Goal: Find contact information: Find contact information

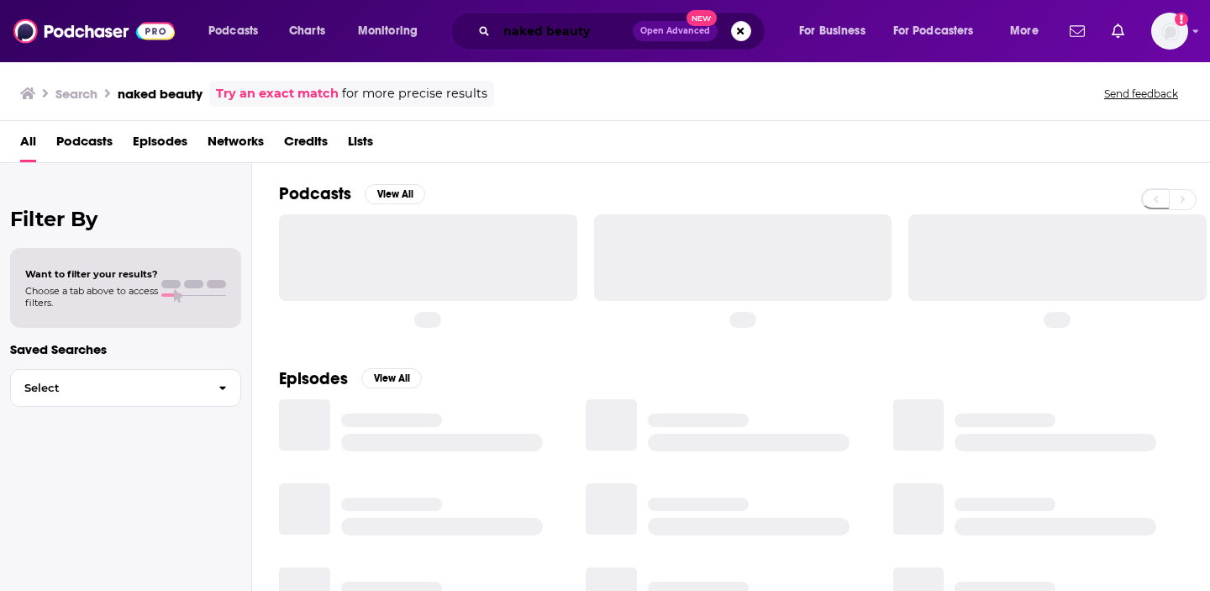
click at [546, 37] on input "naked beauty" at bounding box center [565, 31] width 136 height 27
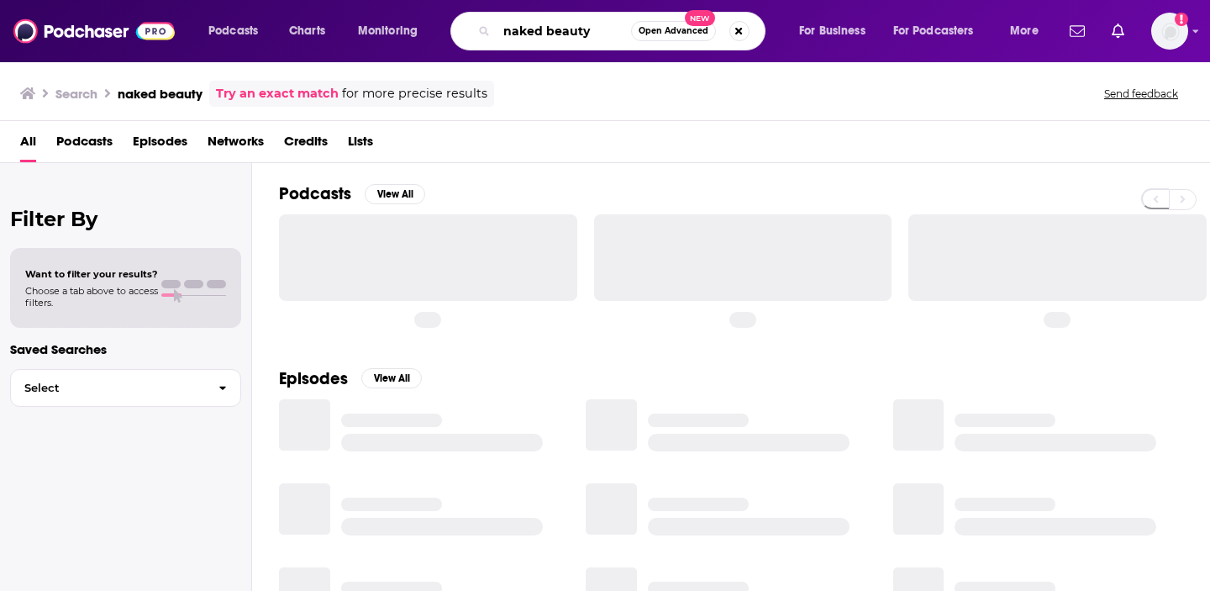
click at [546, 37] on input "naked beauty" at bounding box center [564, 31] width 134 height 27
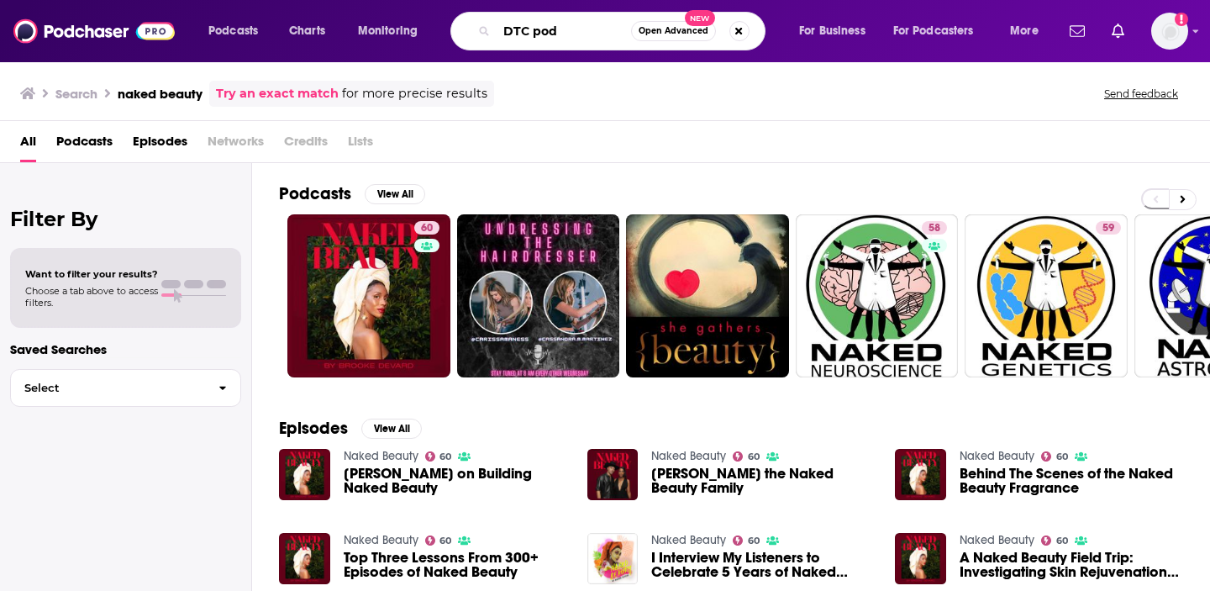
type input "DTC pod"
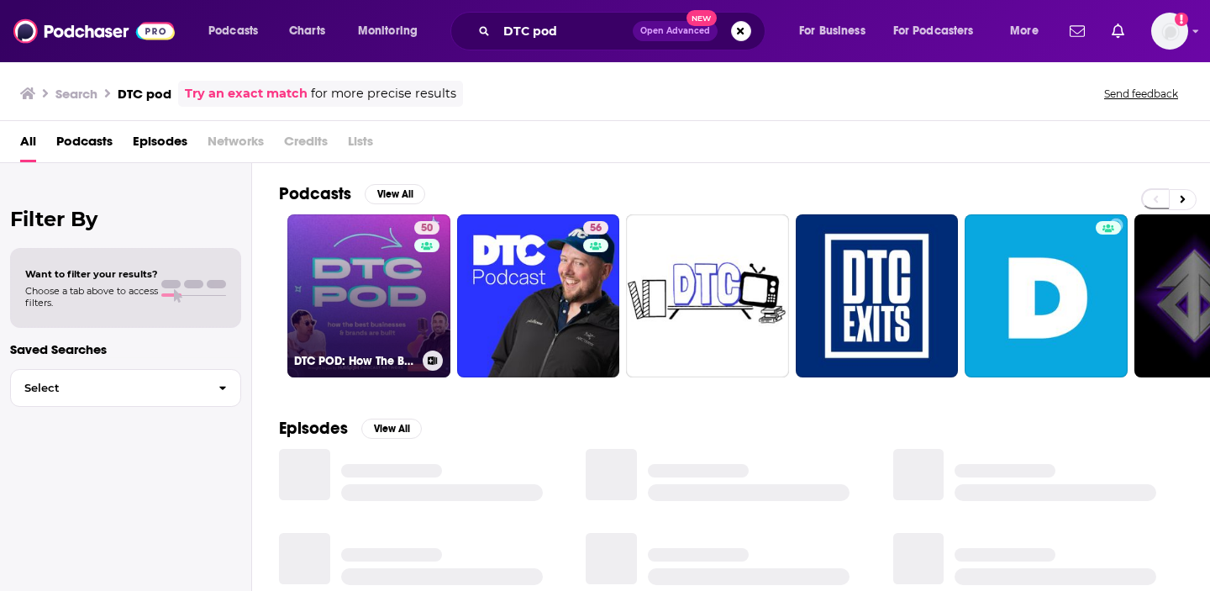
click at [370, 273] on link "50 DTC POD: How The Best Brands Are Built" at bounding box center [368, 295] width 163 height 163
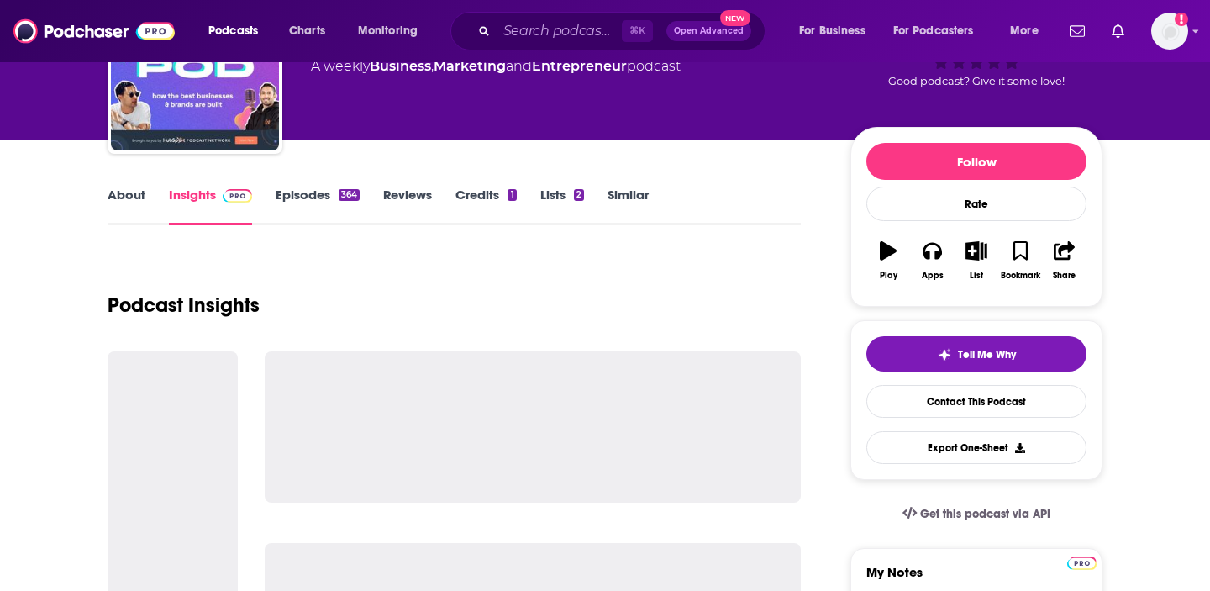
scroll to position [230, 0]
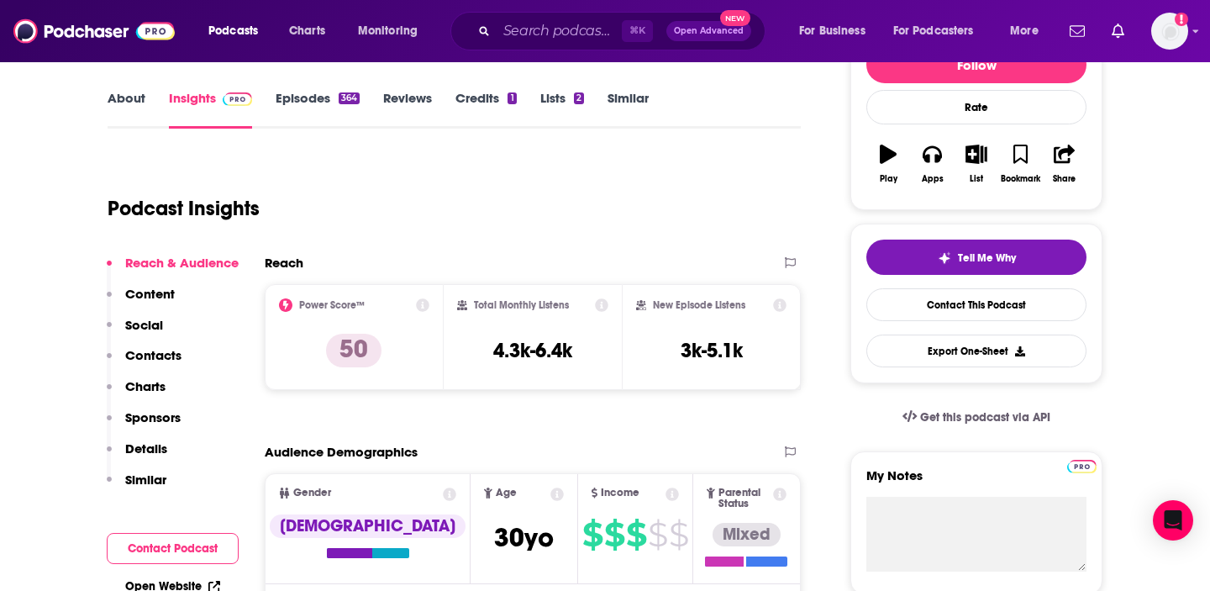
click at [129, 103] on link "About" at bounding box center [127, 109] width 38 height 39
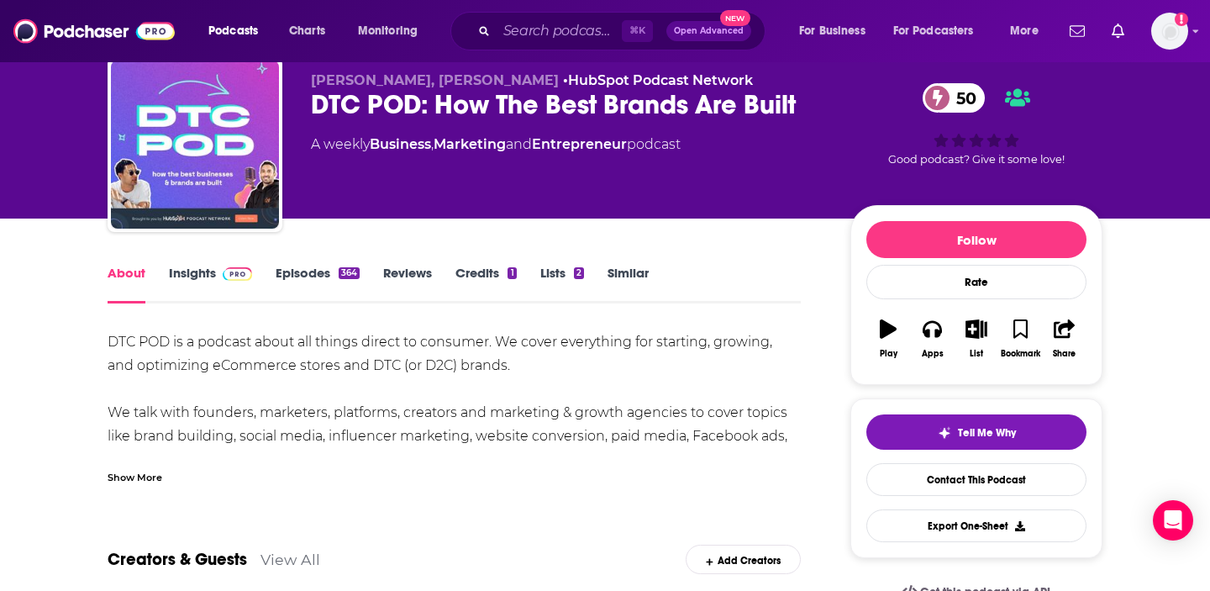
scroll to position [81, 0]
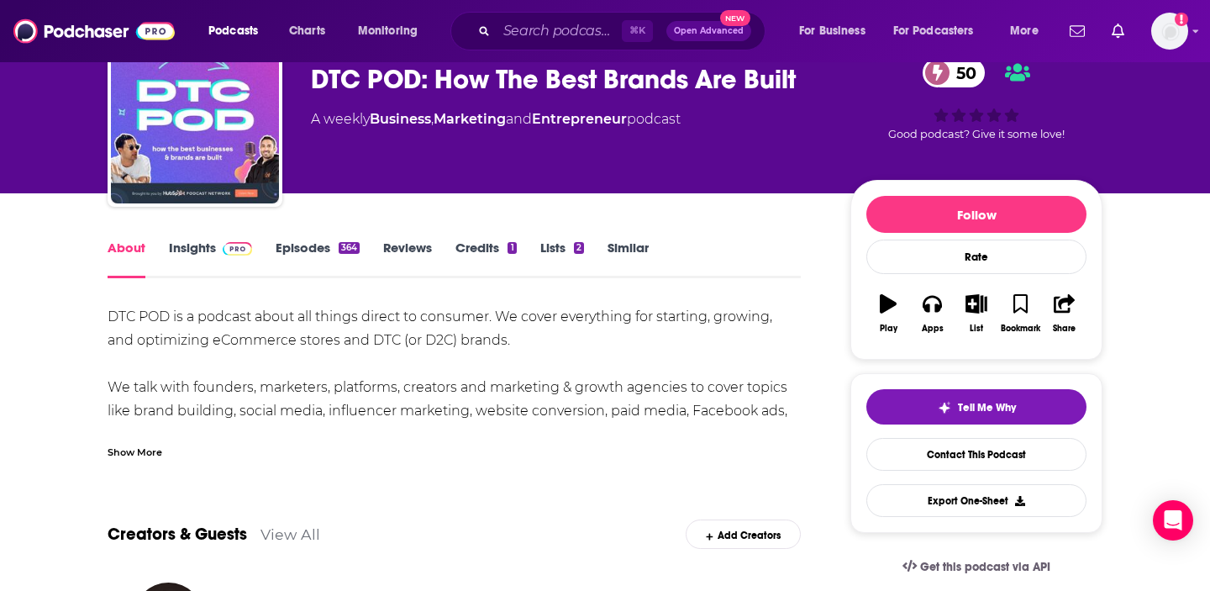
click at [127, 450] on div "Show More" at bounding box center [135, 451] width 55 height 16
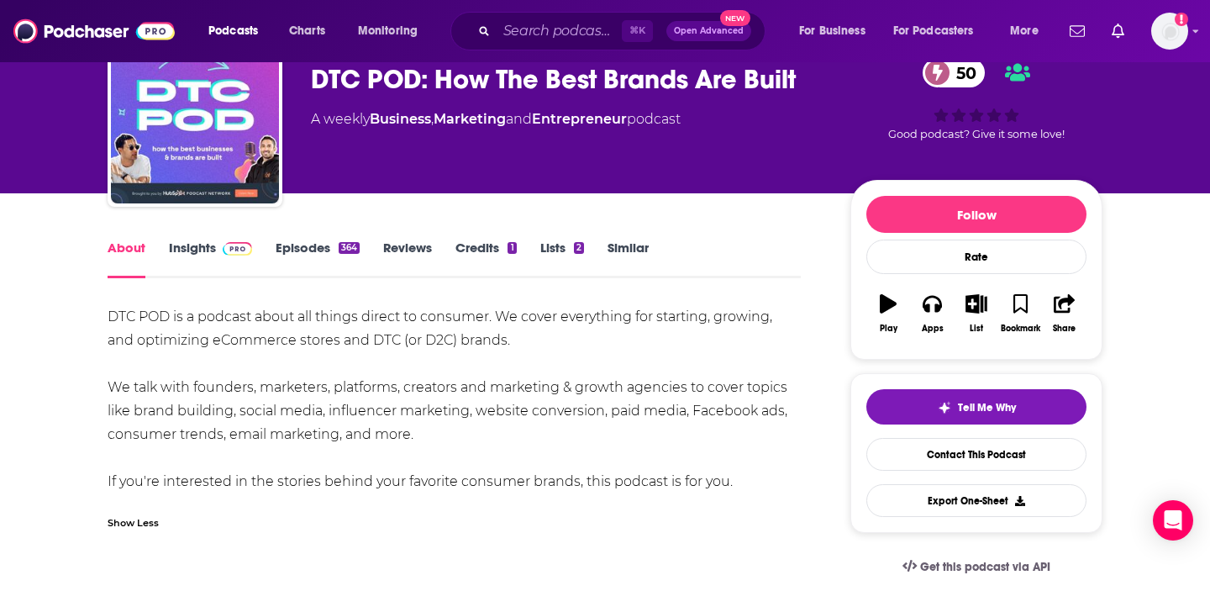
drag, startPoint x: 108, startPoint y: 317, endPoint x: 444, endPoint y: 434, distance: 355.3
click at [444, 434] on div "DTC POD is a podcast about all things direct to consumer. We cover everything f…" at bounding box center [454, 399] width 693 height 188
copy div "DTC POD is a podcast about all things direct to consumer. We cover everything f…"
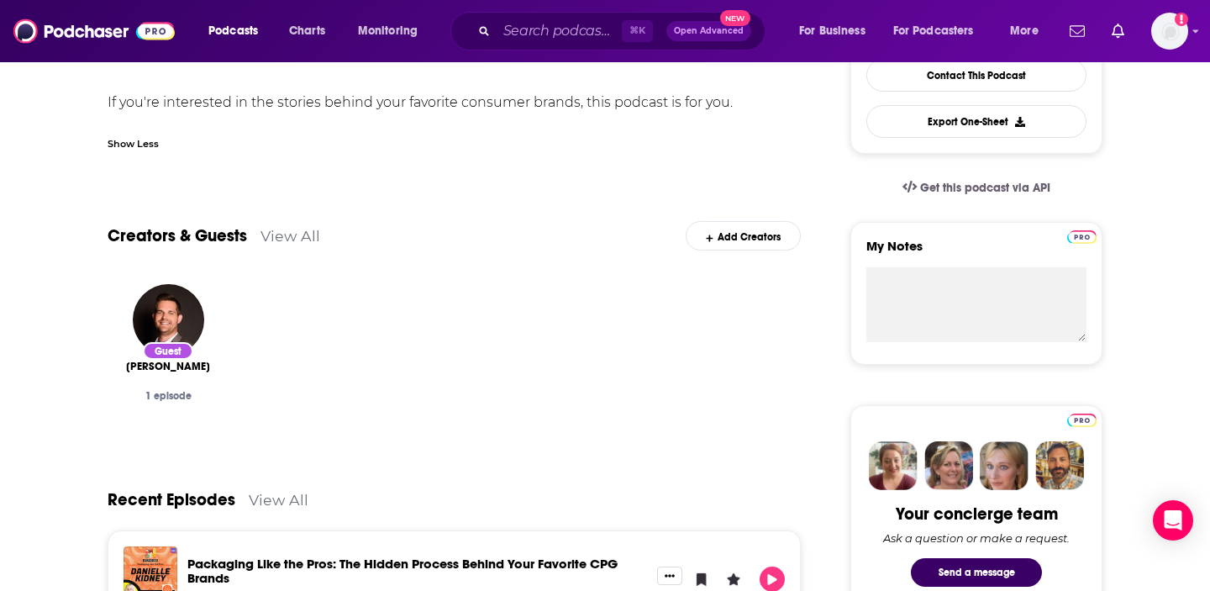
scroll to position [116, 0]
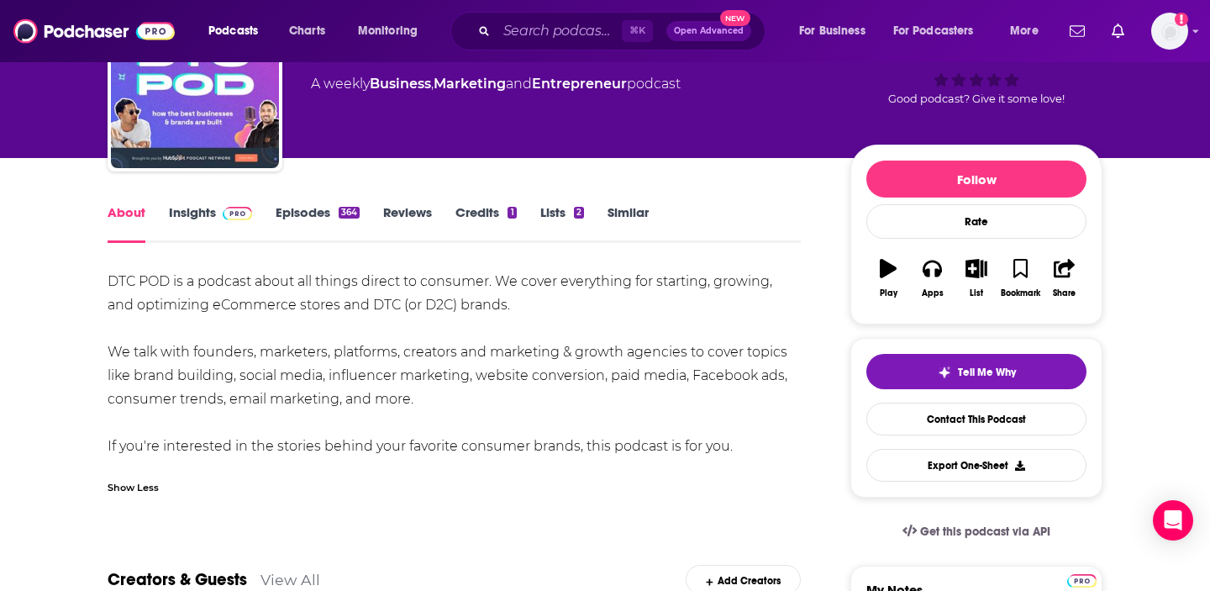
click at [302, 207] on link "Episodes 364" at bounding box center [318, 223] width 84 height 39
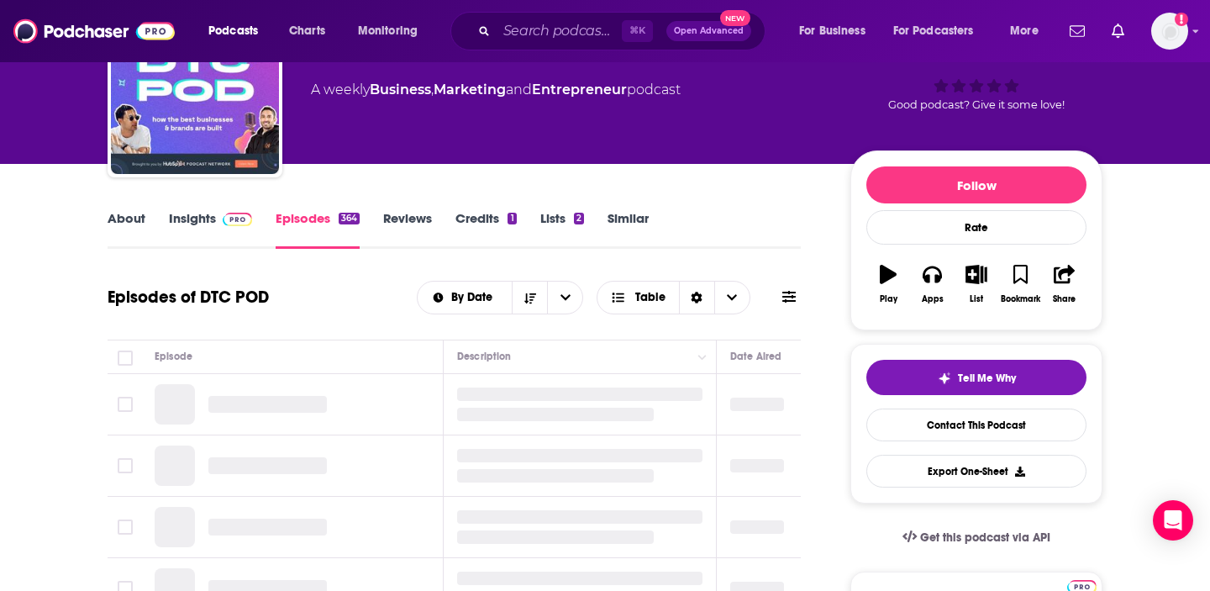
scroll to position [126, 0]
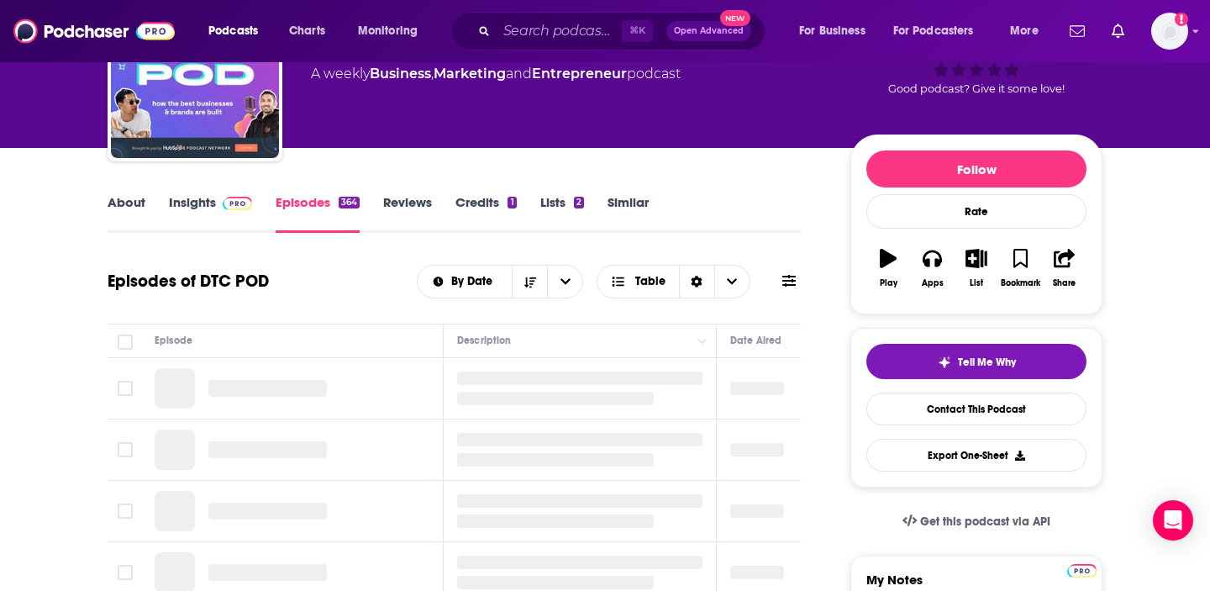
click at [208, 209] on link "Insights" at bounding box center [210, 213] width 83 height 39
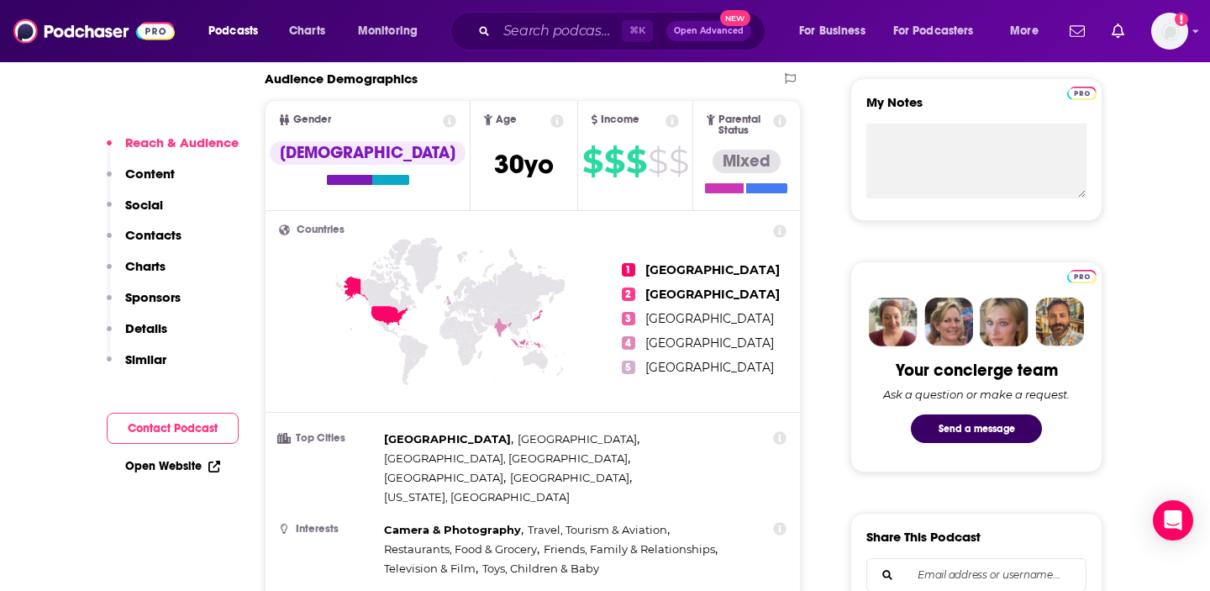
scroll to position [605, 0]
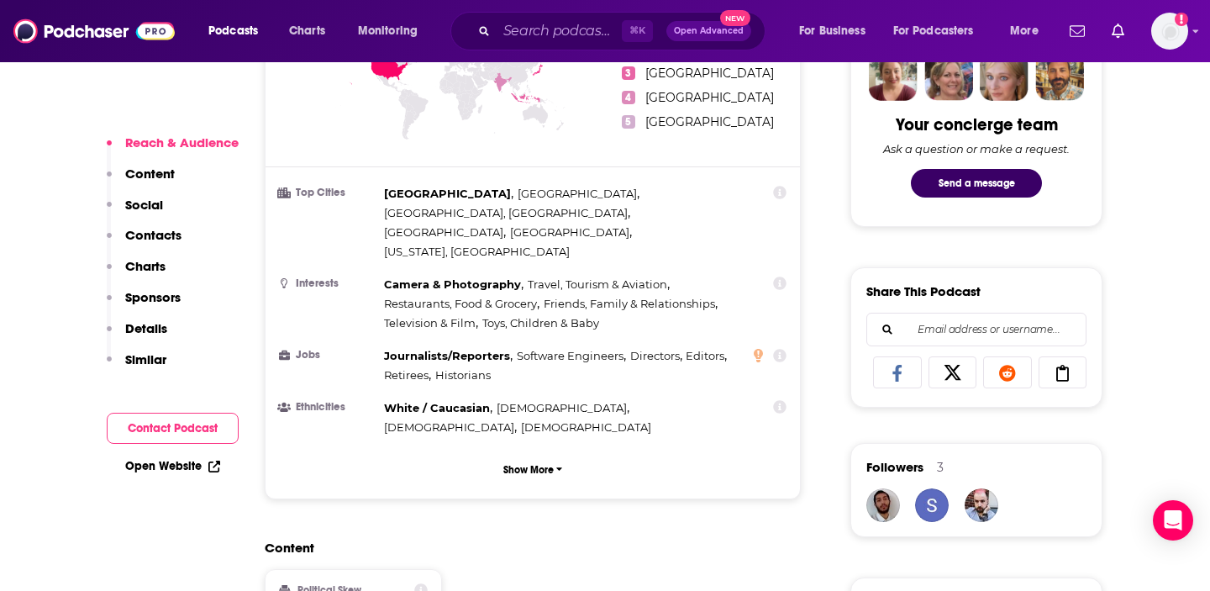
click at [166, 174] on p "Content" at bounding box center [150, 174] width 50 height 16
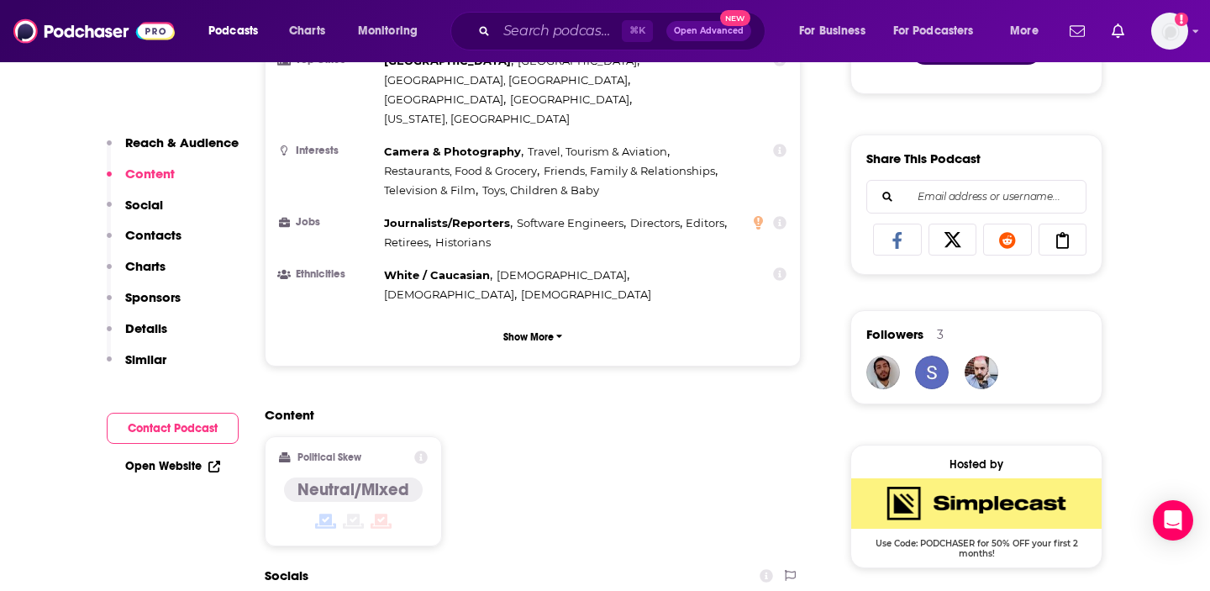
scroll to position [1089, 0]
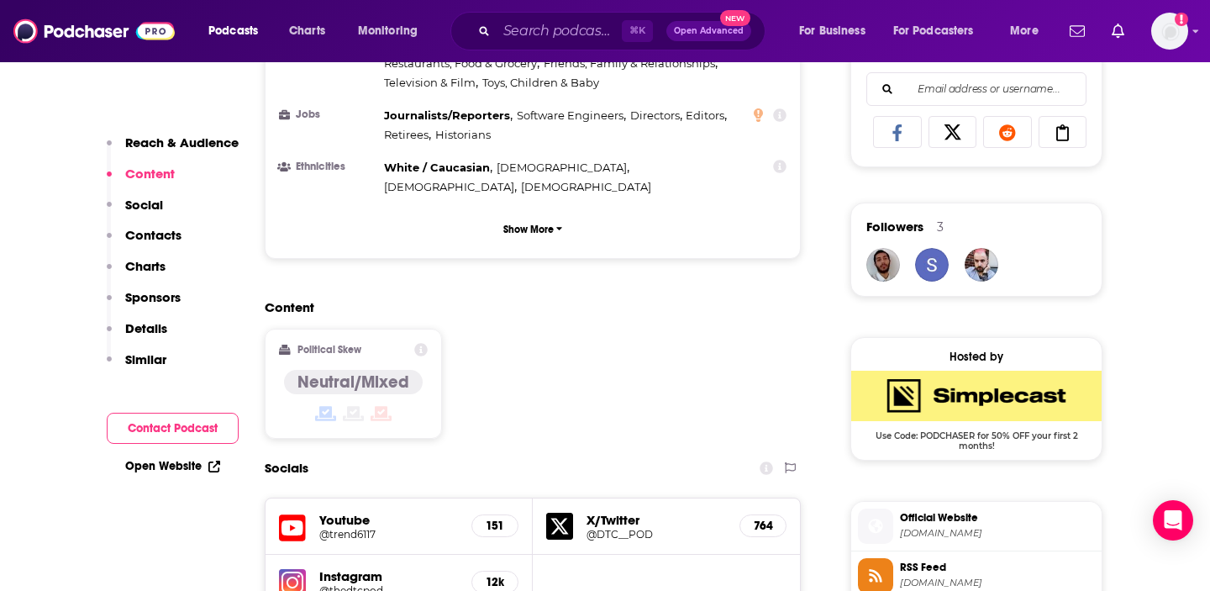
click at [150, 199] on p "Social" at bounding box center [144, 205] width 38 height 16
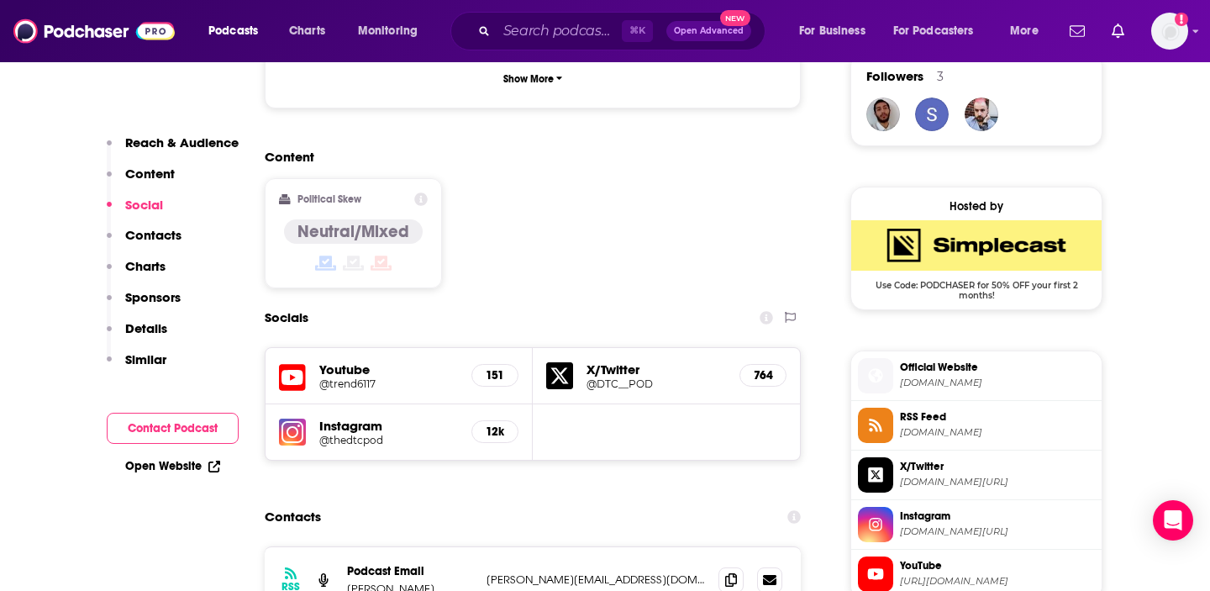
scroll to position [1243, 0]
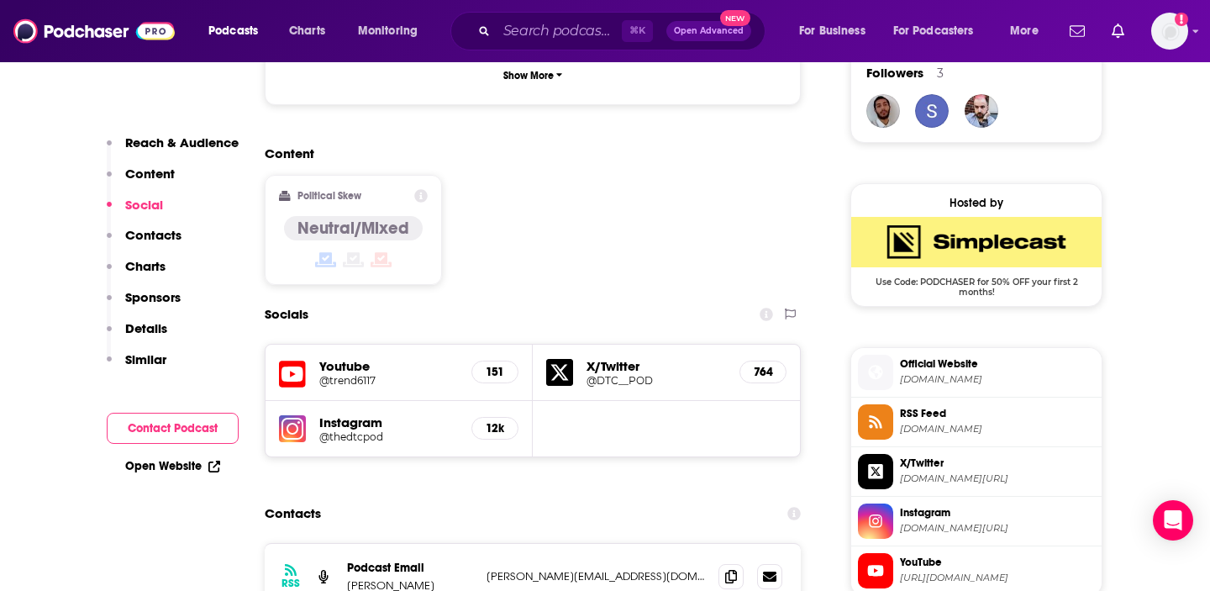
click at [156, 235] on p "Contacts" at bounding box center [153, 235] width 56 height 16
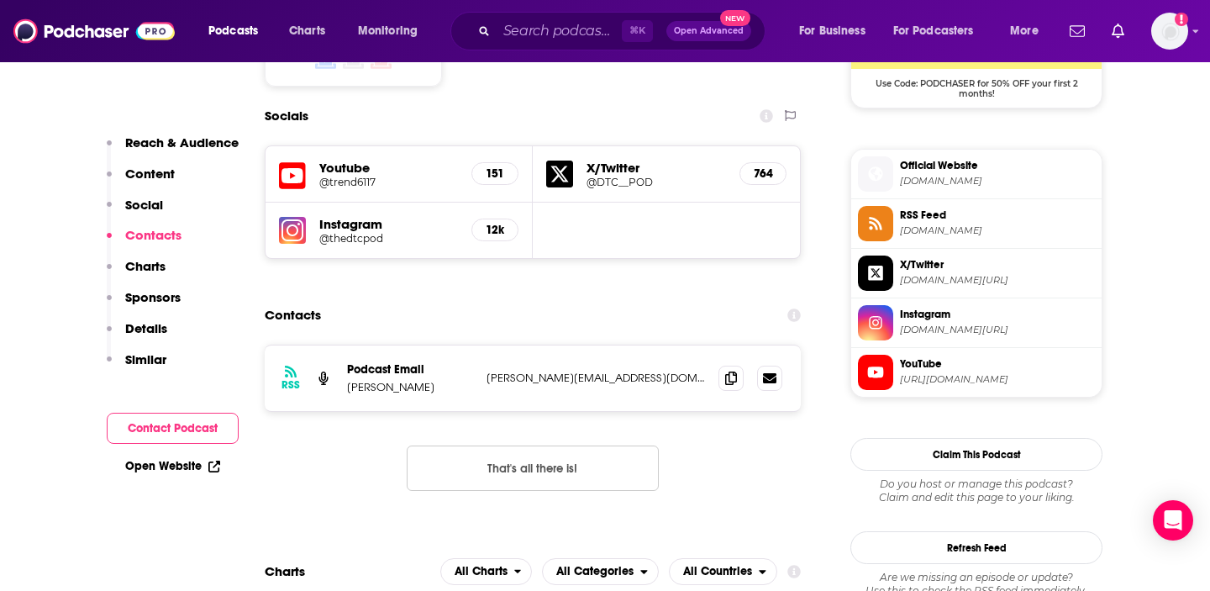
scroll to position [1442, 0]
click at [150, 268] on p "Charts" at bounding box center [145, 266] width 40 height 16
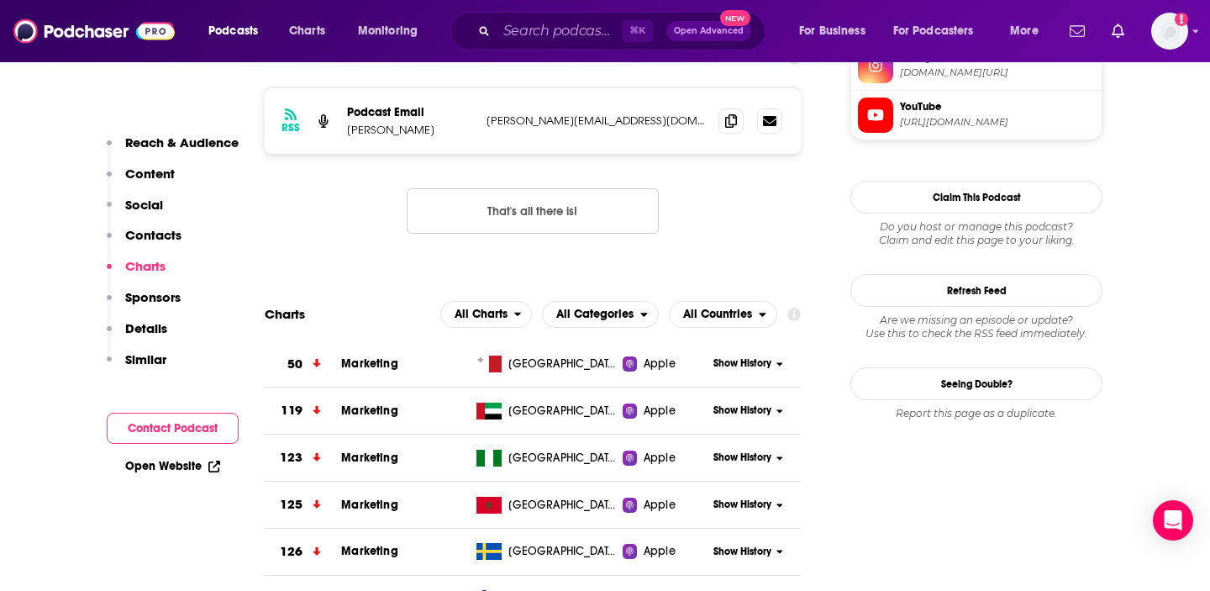
scroll to position [1701, 0]
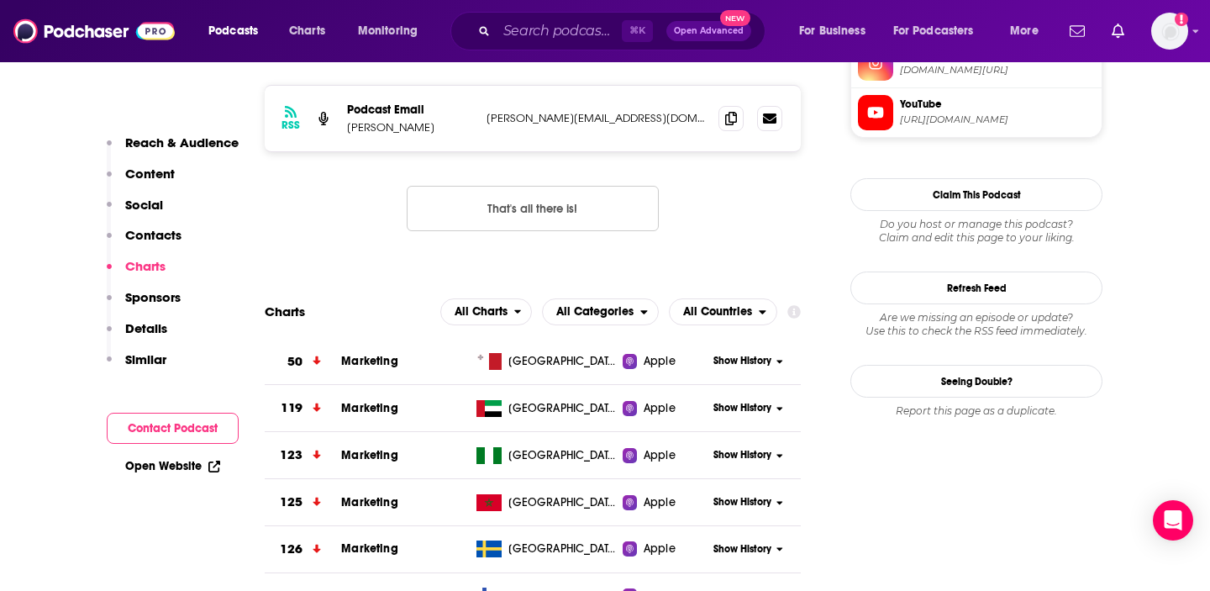
click at [153, 298] on p "Sponsors" at bounding box center [152, 297] width 55 height 16
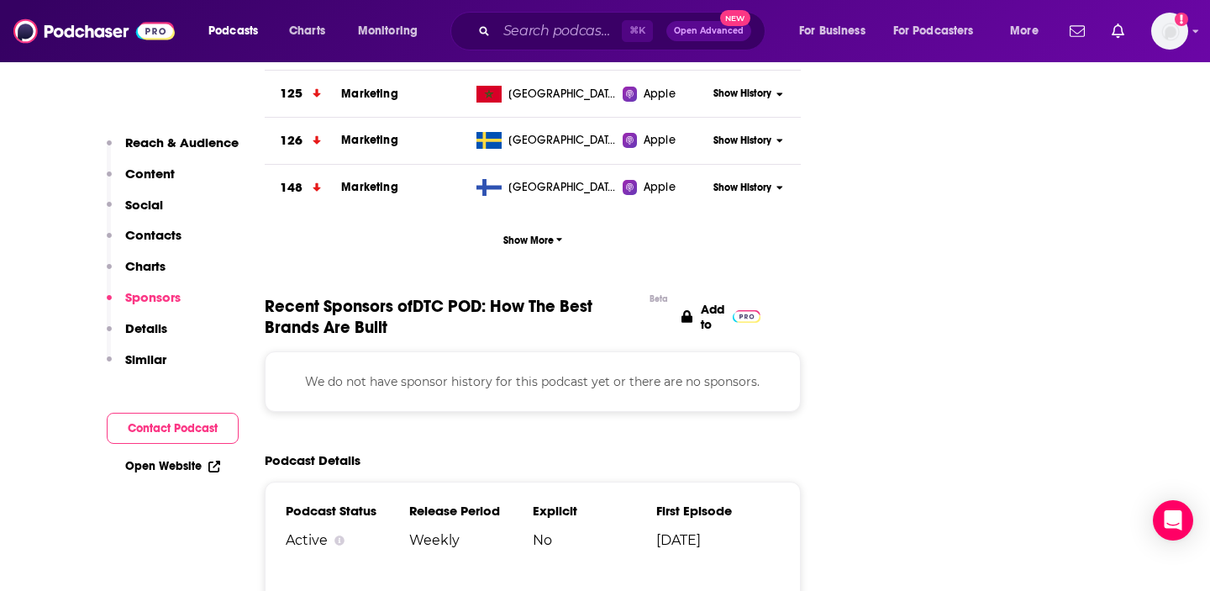
click at [153, 321] on p "Details" at bounding box center [146, 328] width 42 height 16
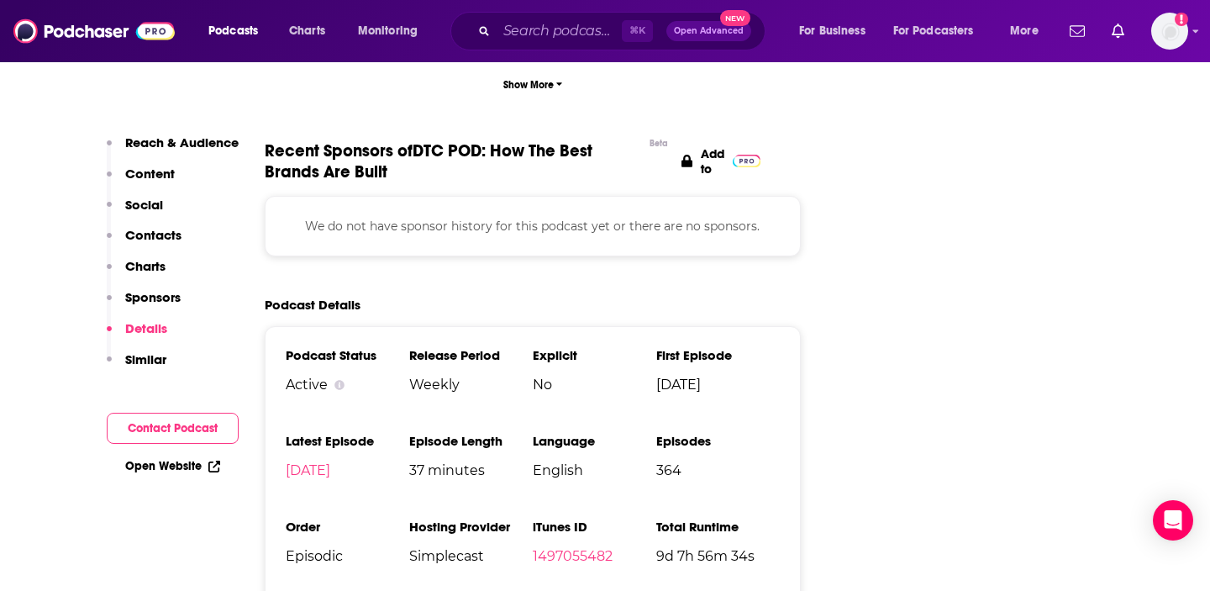
click at [153, 358] on p "Similar" at bounding box center [145, 359] width 41 height 16
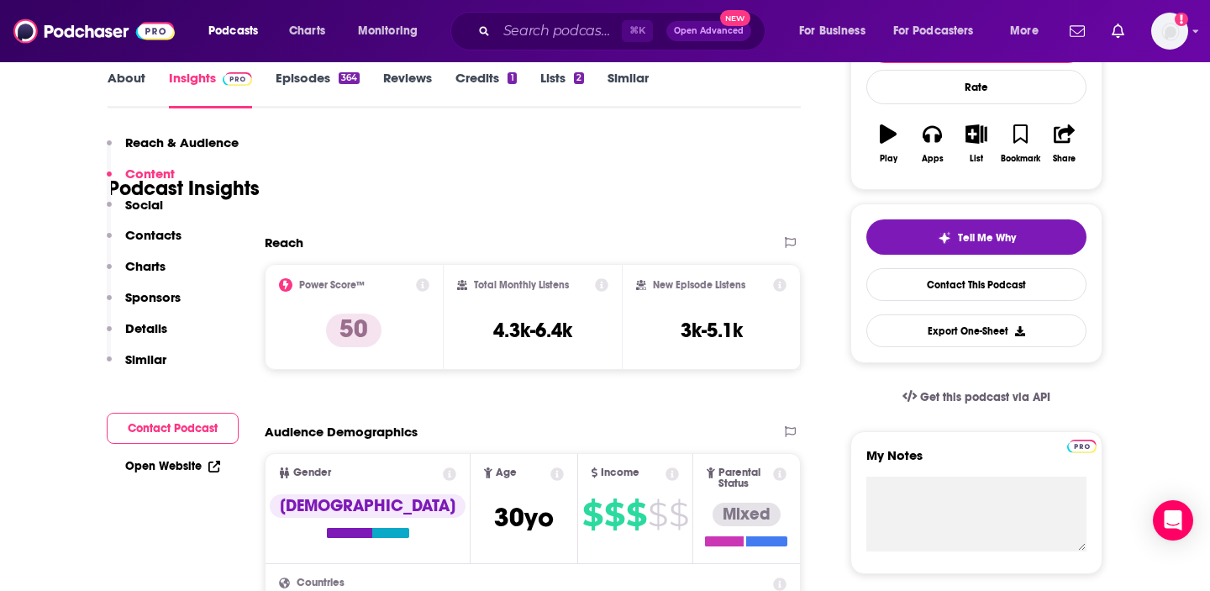
scroll to position [0, 0]
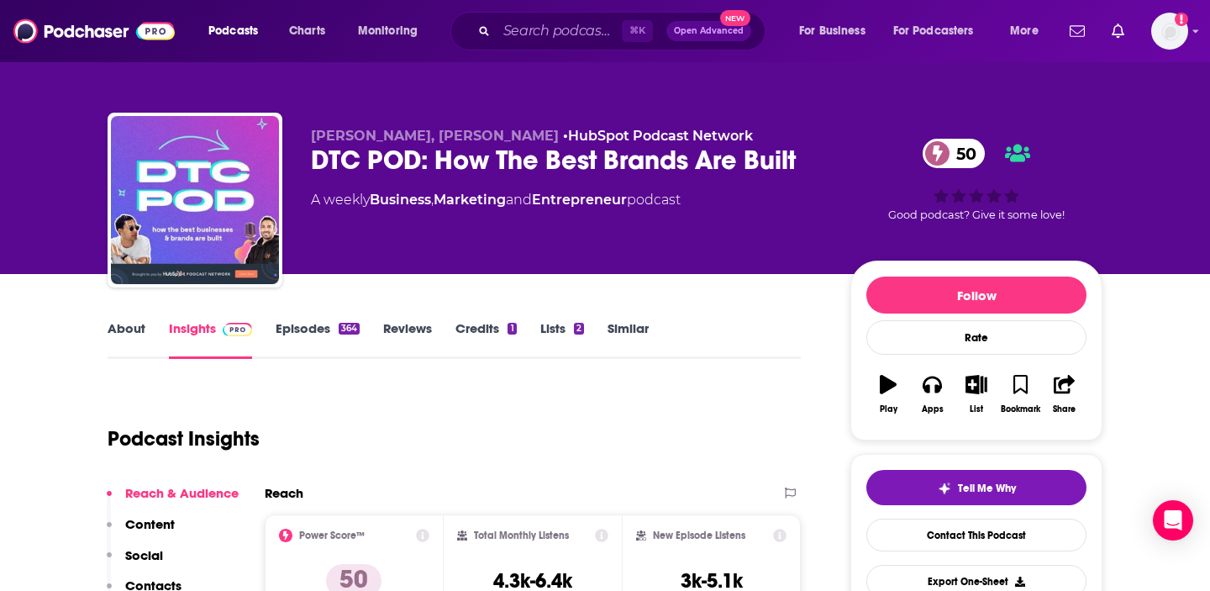
click at [317, 328] on link "Episodes 364" at bounding box center [318, 339] width 84 height 39
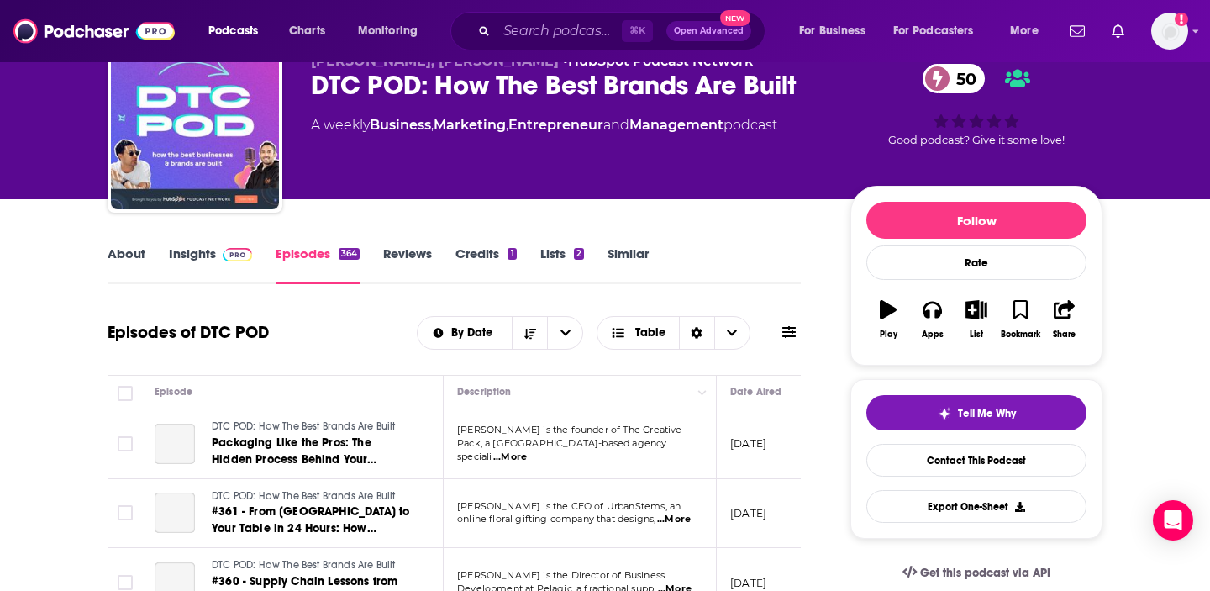
scroll to position [222, 0]
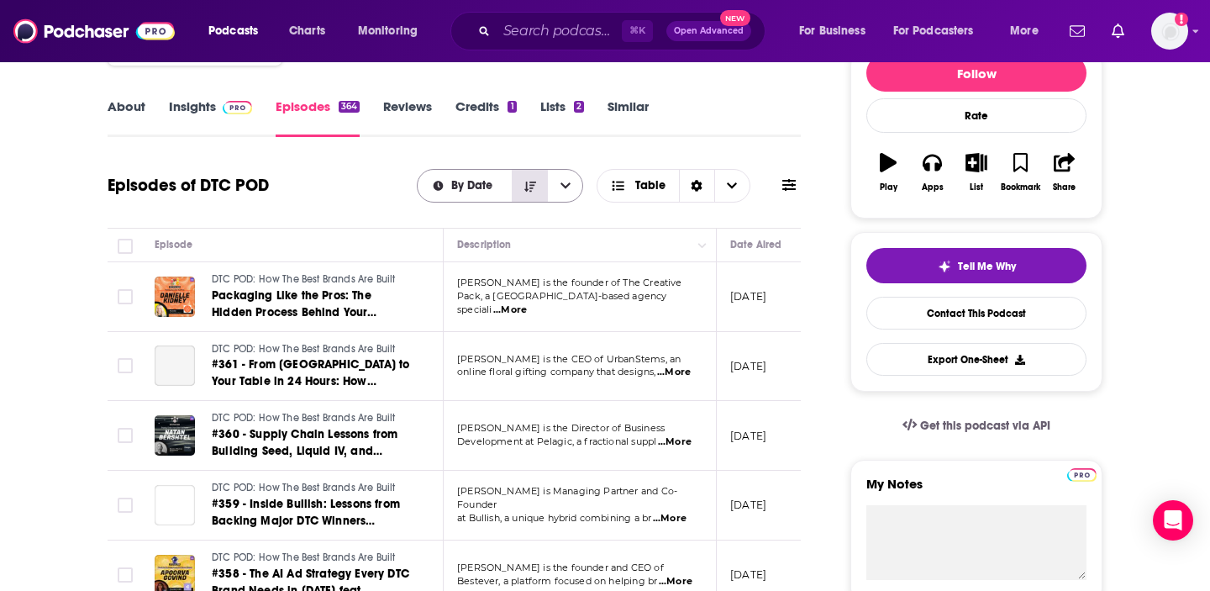
click at [529, 187] on icon "Sort Direction" at bounding box center [530, 186] width 12 height 10
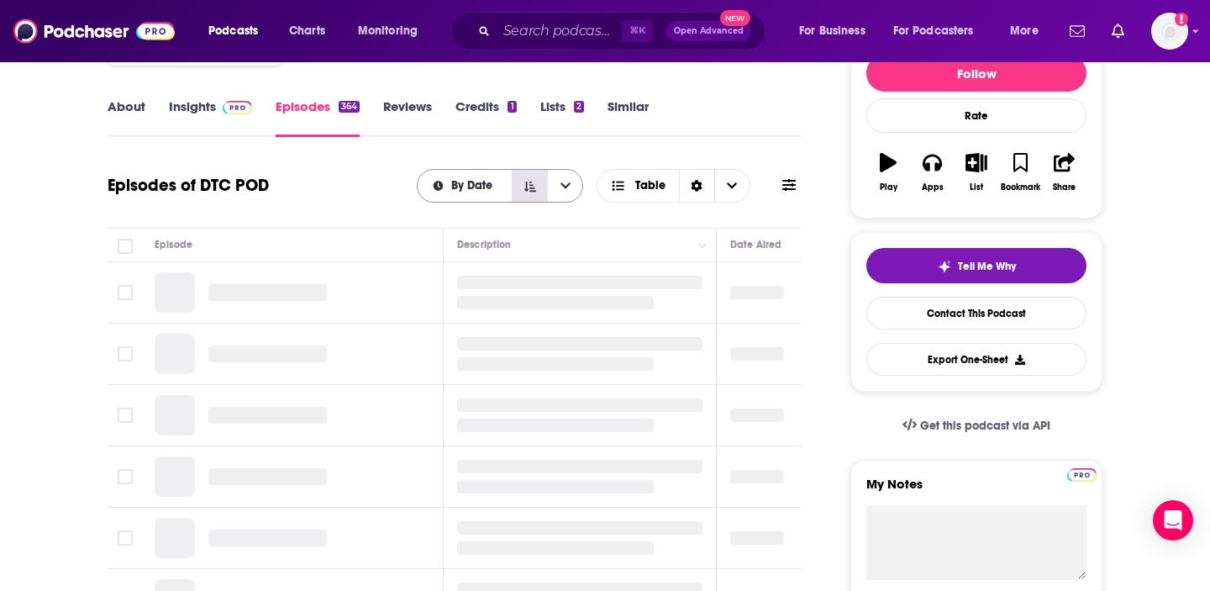
click at [529, 187] on icon "Sort Direction" at bounding box center [530, 186] width 12 height 10
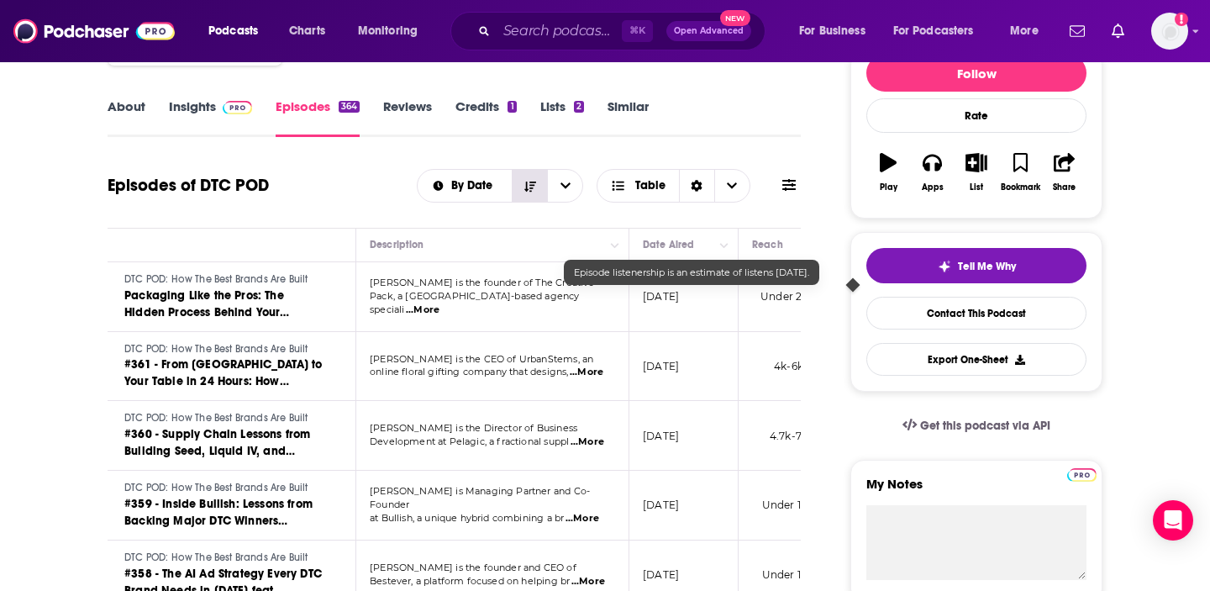
scroll to position [0, 0]
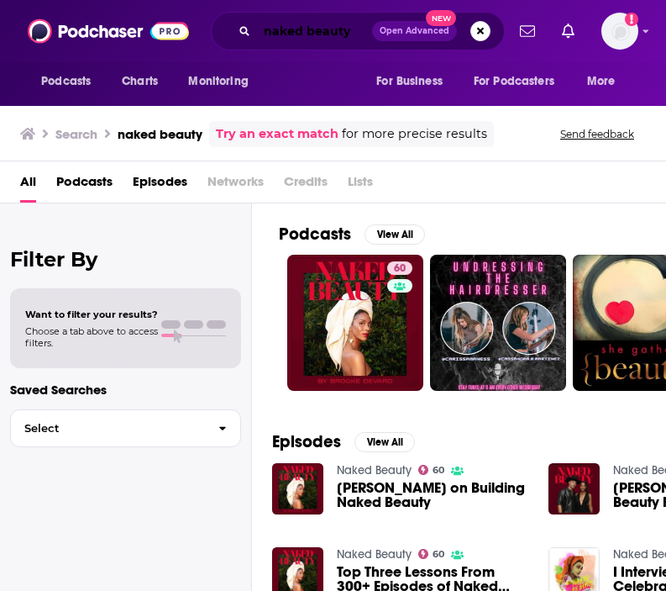
click at [318, 34] on input "naked beauty" at bounding box center [314, 31] width 115 height 27
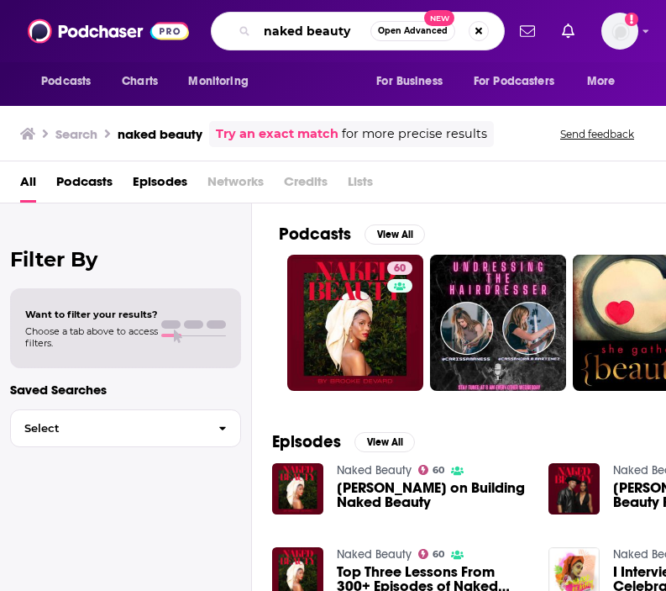
click at [318, 34] on input "naked beauty" at bounding box center [313, 31] width 113 height 27
paste input "Shopify Masters"
type input "Shopify Masters"
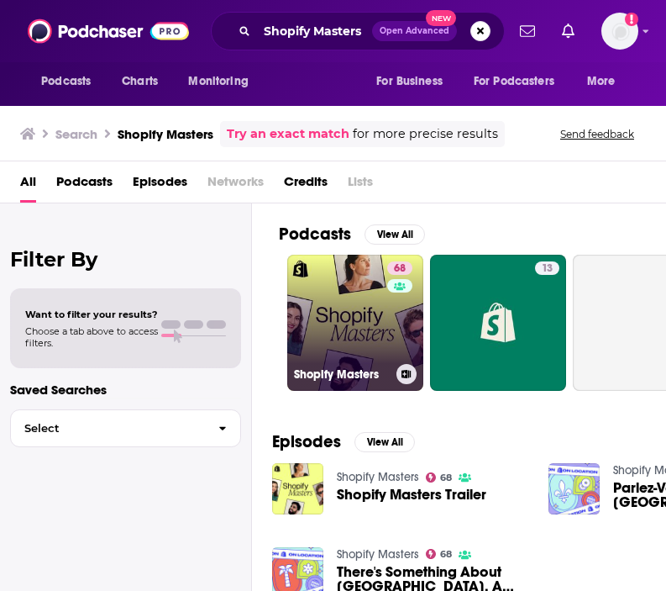
click at [353, 324] on link "68 Shopify Masters" at bounding box center [355, 323] width 136 height 136
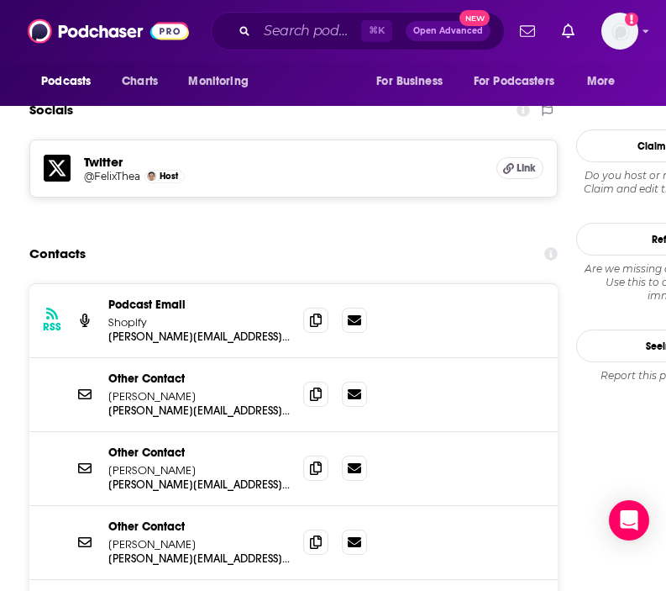
scroll to position [1588, 0]
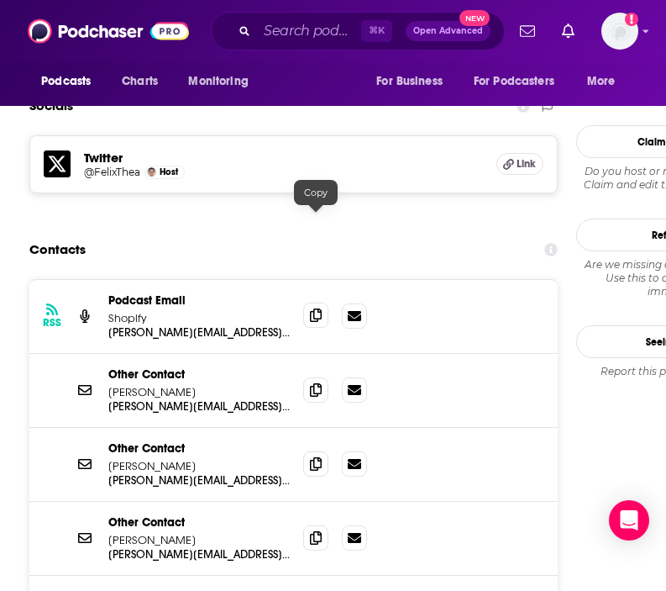
click at [319, 308] on icon at bounding box center [316, 314] width 12 height 13
click at [310, 382] on icon at bounding box center [316, 388] width 12 height 13
click at [308, 450] on span at bounding box center [315, 462] width 25 height 25
click at [313, 456] on icon at bounding box center [316, 462] width 12 height 13
click at [320, 524] on span at bounding box center [315, 536] width 25 height 25
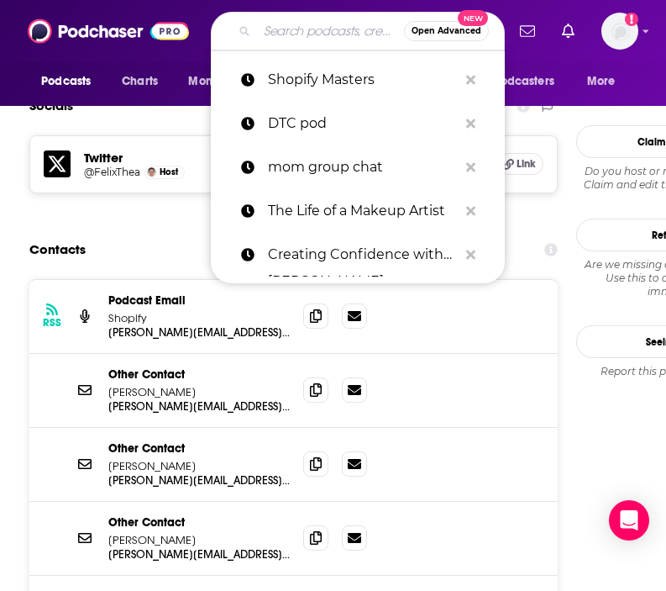
click at [303, 30] on input "Search podcasts, credits, & more..." at bounding box center [330, 31] width 147 height 27
paste input "Second Life"
type input "Second Life"
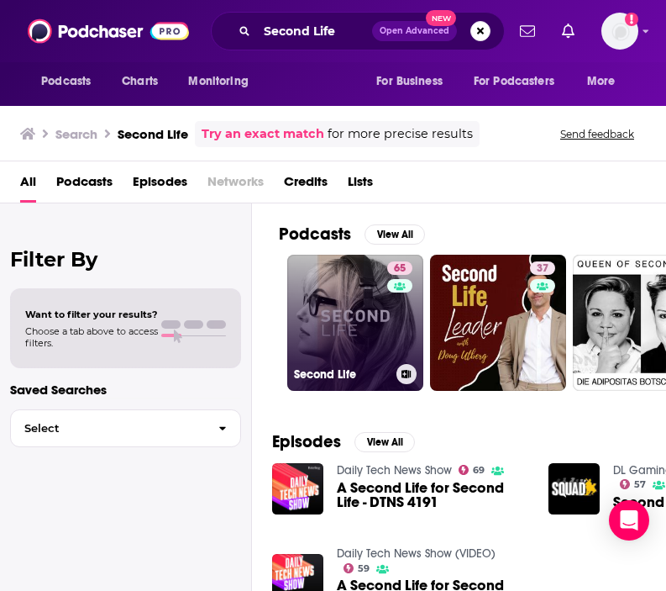
click at [365, 324] on link "65 Second Life" at bounding box center [355, 323] width 136 height 136
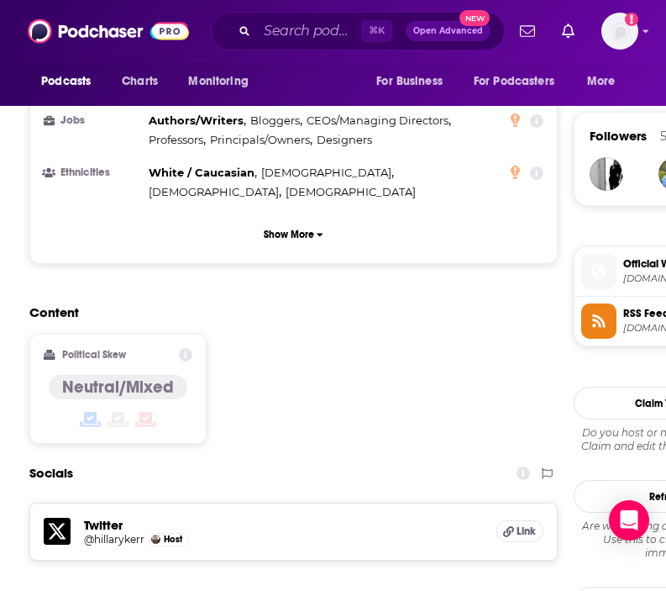
scroll to position [1281, 0]
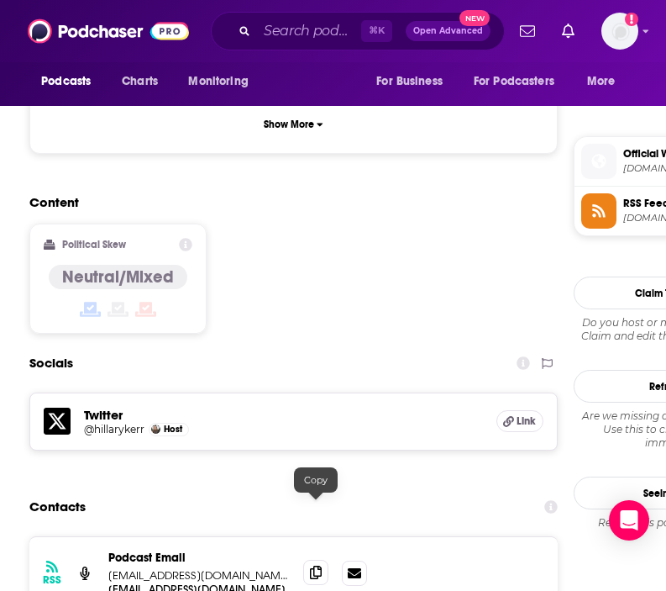
click at [313, 565] on icon at bounding box center [316, 571] width 12 height 13
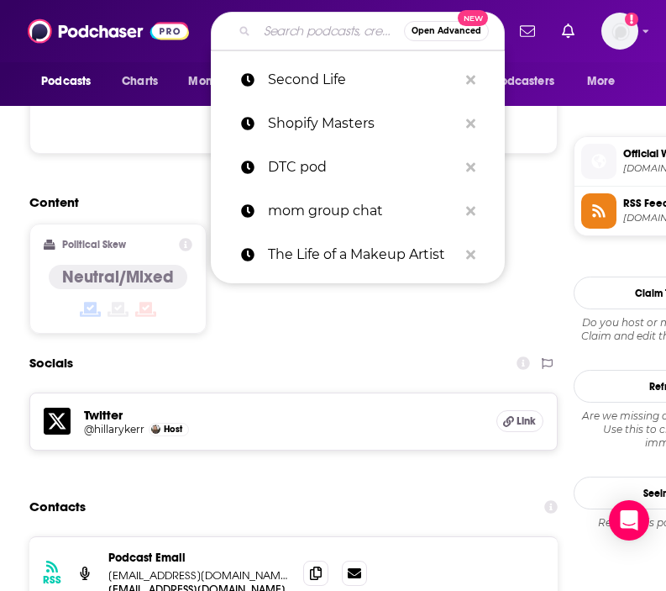
click at [308, 32] on input "Search podcasts, credits, & more..." at bounding box center [330, 31] width 147 height 27
paste input "Networth & Chill"
type input "Networth & Chill"
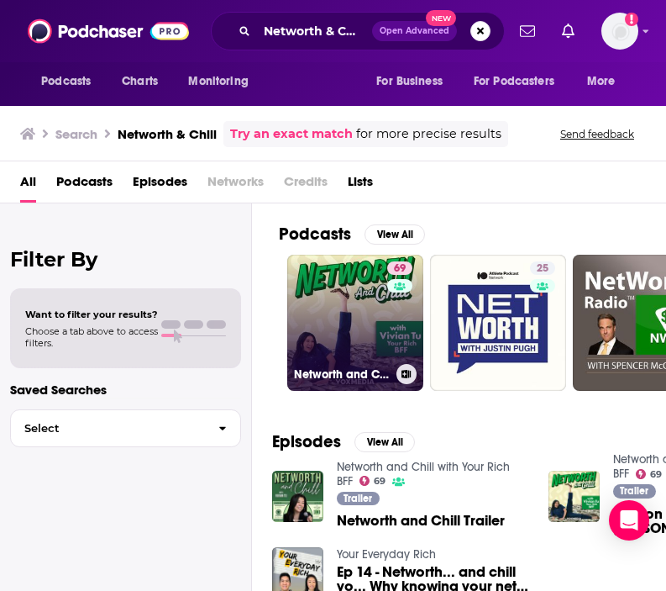
click at [362, 332] on link "69 Networth and Chill with Your Rich BFF" at bounding box center [355, 323] width 136 height 136
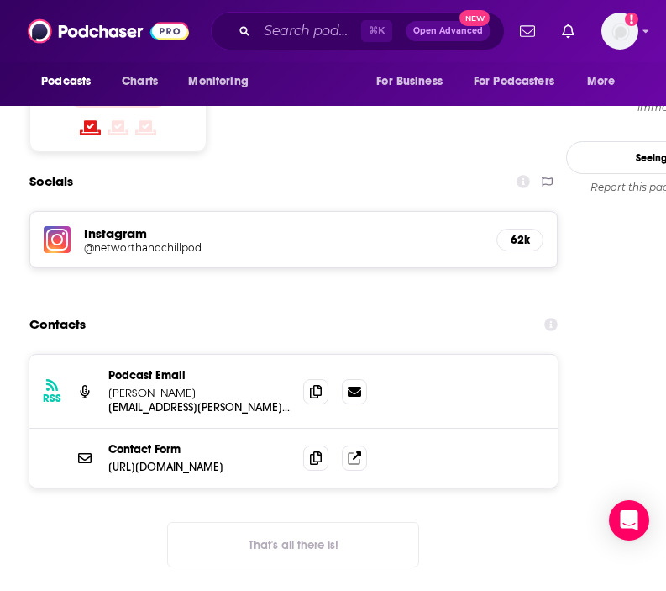
scroll to position [1487, 0]
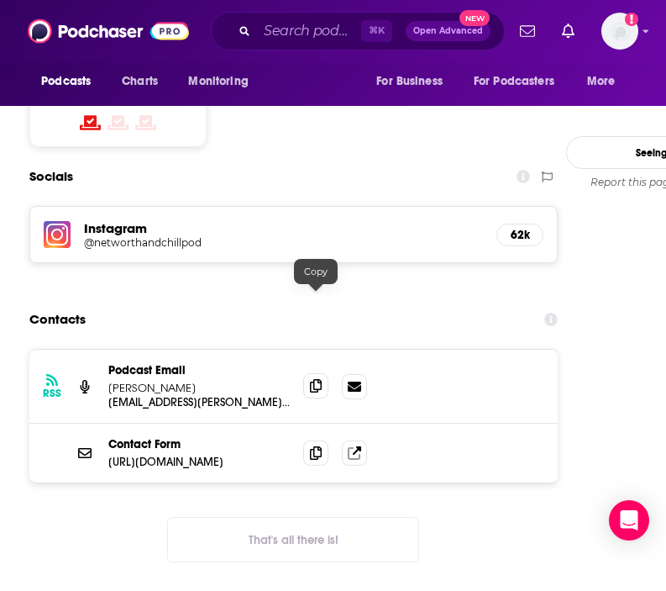
click at [314, 379] on icon at bounding box center [316, 385] width 12 height 13
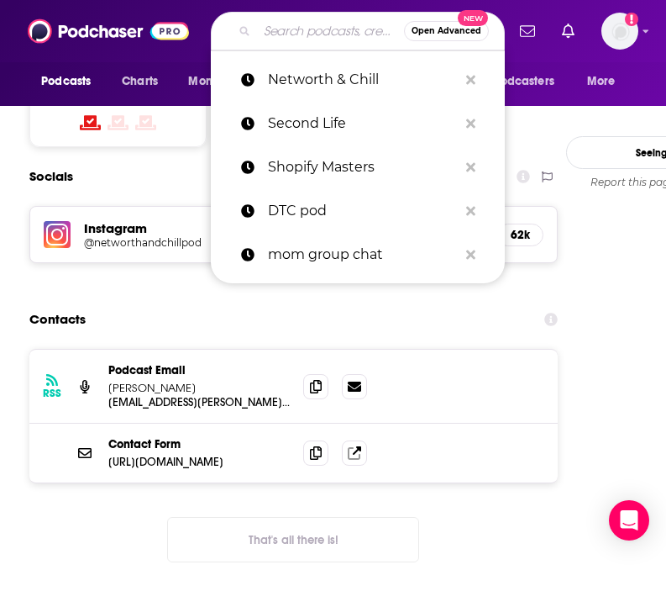
click at [302, 38] on input "Search podcasts, credits, & more..." at bounding box center [330, 31] width 147 height 27
paste input "It Takes A Village"
type input "It Takes A Village"
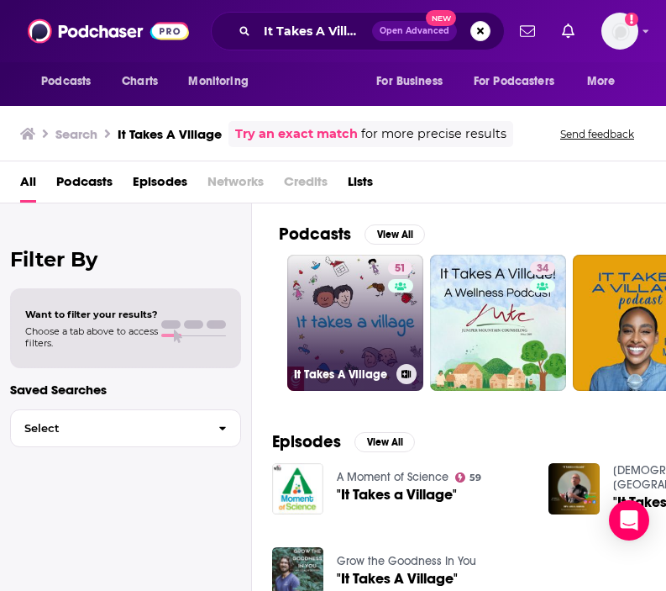
click at [344, 326] on link "51 It Takes A Village" at bounding box center [355, 323] width 136 height 136
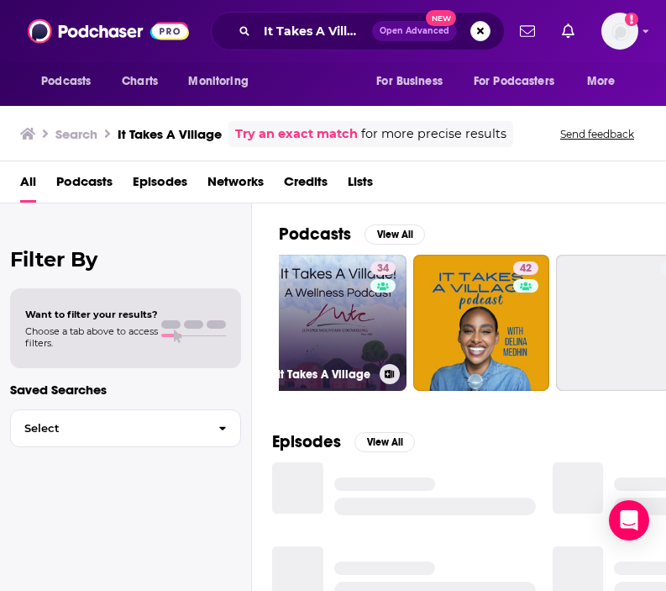
scroll to position [0, 171]
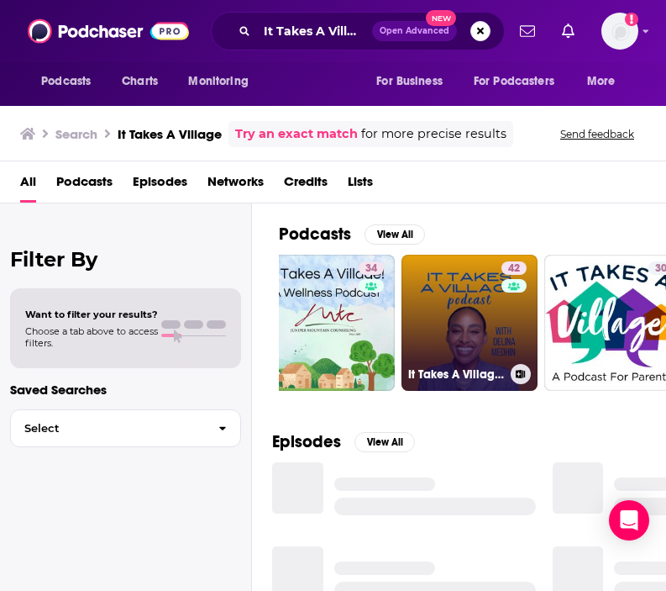
click at [419, 305] on link "42 It Takes A Village with Delina Medhin" at bounding box center [470, 323] width 136 height 136
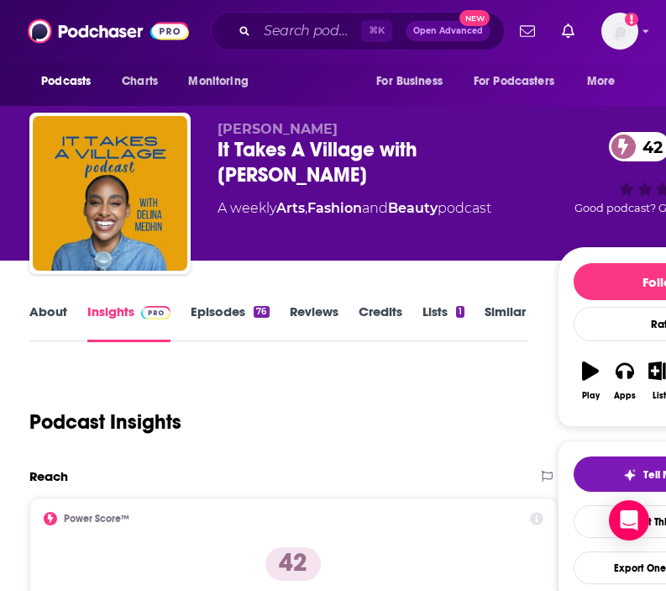
click at [46, 320] on link "About" at bounding box center [48, 322] width 38 height 39
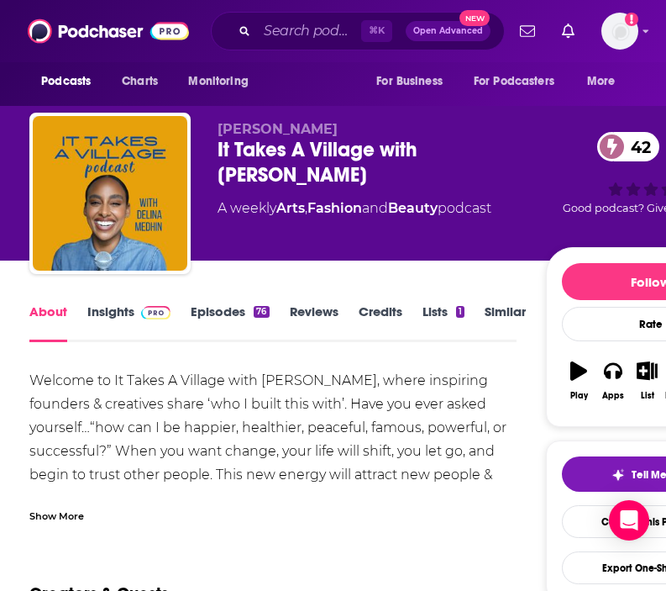
click at [101, 330] on link "Insights" at bounding box center [128, 322] width 83 height 39
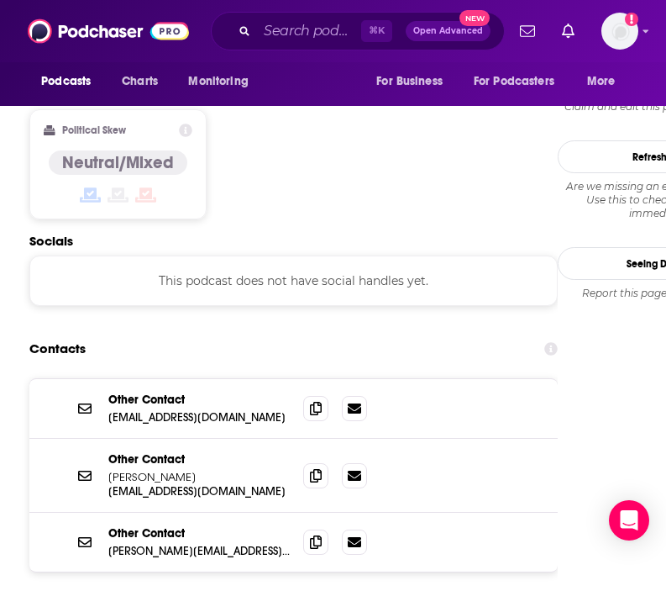
scroll to position [1385, 0]
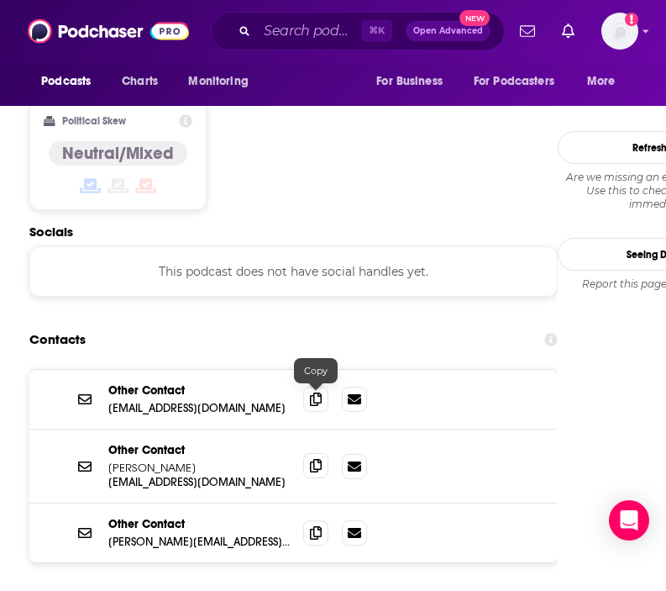
click at [318, 459] on icon at bounding box center [316, 465] width 12 height 13
click at [314, 392] on icon at bounding box center [316, 398] width 12 height 13
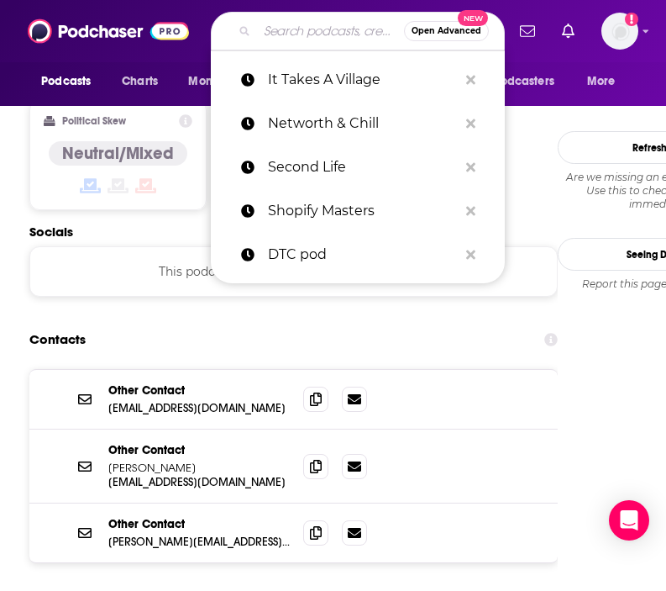
click at [305, 32] on input "Search podcasts, credits, & more..." at bounding box center [330, 31] width 147 height 27
paste input "Glowing Up"
type input "Glowing Up"
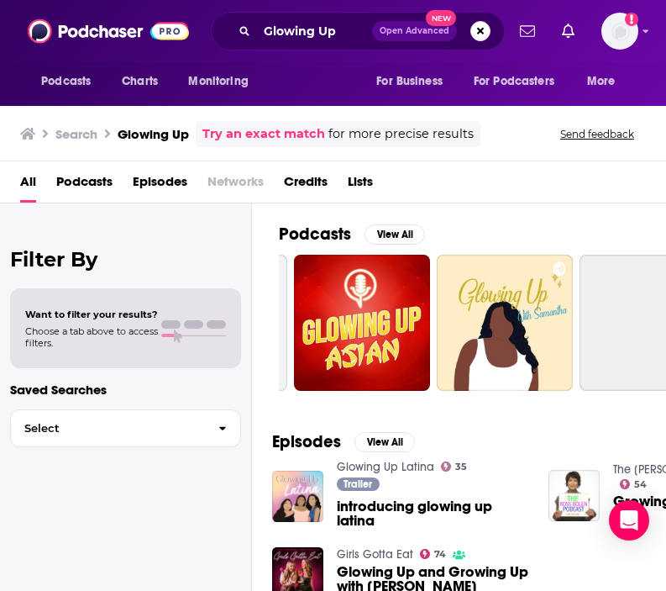
scroll to position [0, 917]
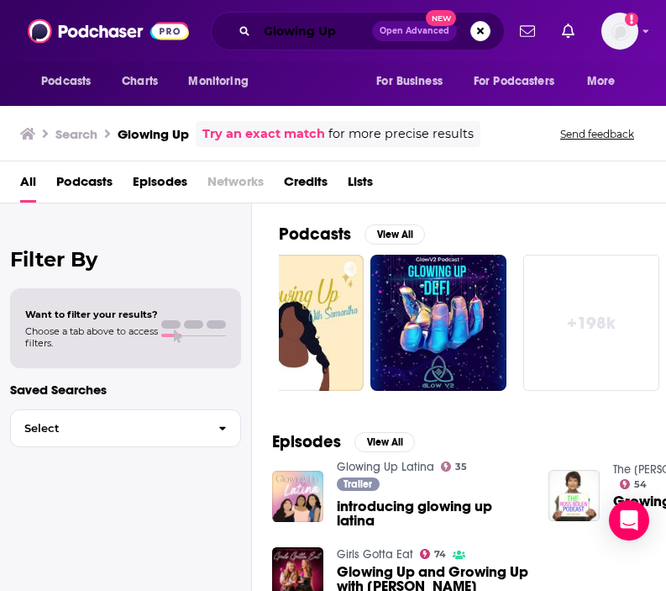
click at [347, 34] on input "Glowing Up" at bounding box center [314, 31] width 115 height 27
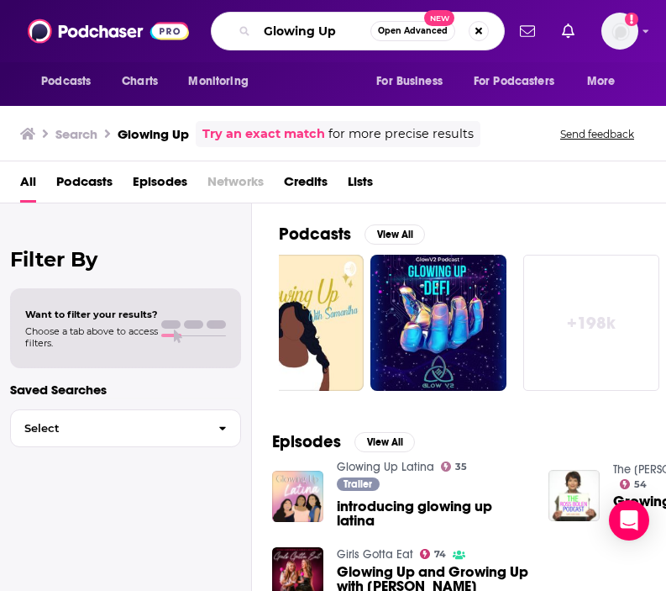
click at [347, 34] on input "Glowing Up" at bounding box center [313, 31] width 113 height 27
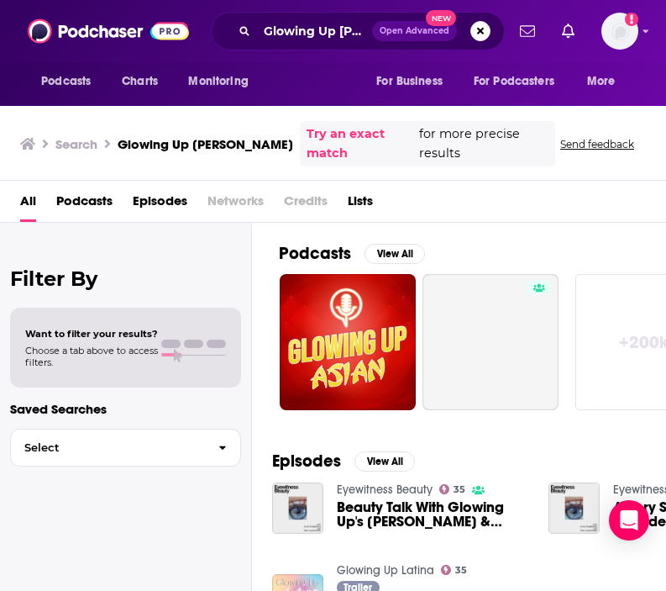
scroll to position [0, 868]
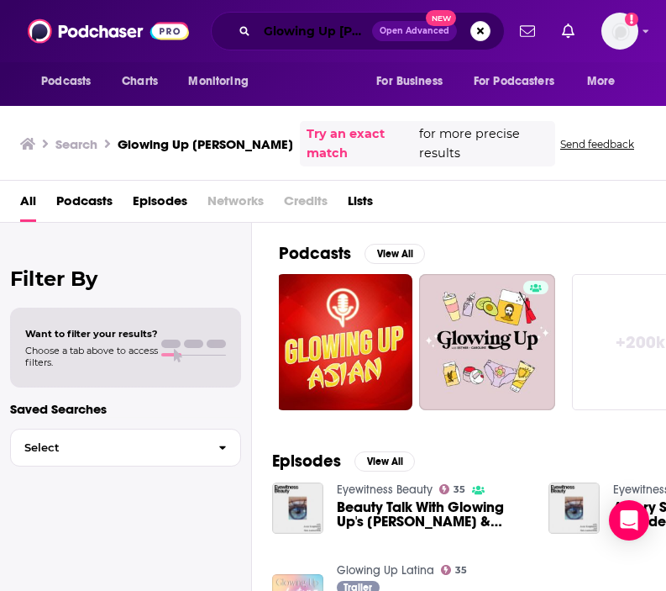
click at [301, 36] on input "Glowing Up esther" at bounding box center [314, 31] width 115 height 27
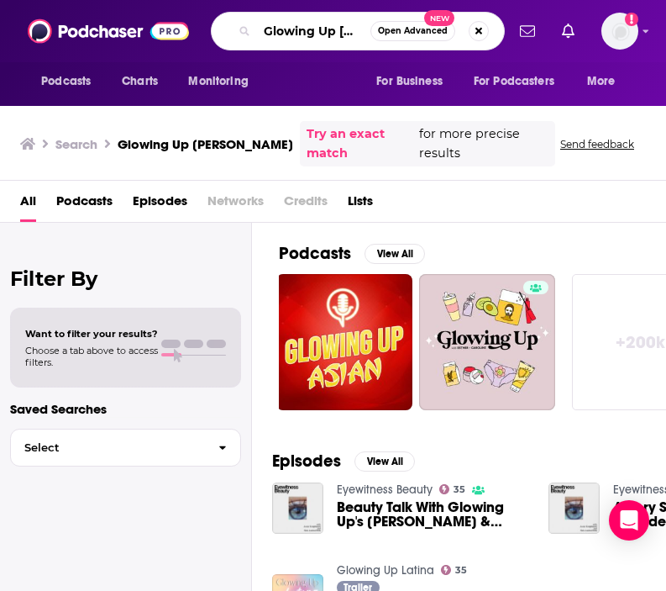
click at [301, 36] on input "Glowing Up esther" at bounding box center [313, 31] width 113 height 27
paste input "Mecca Talks"
type input "Mecca Talks"
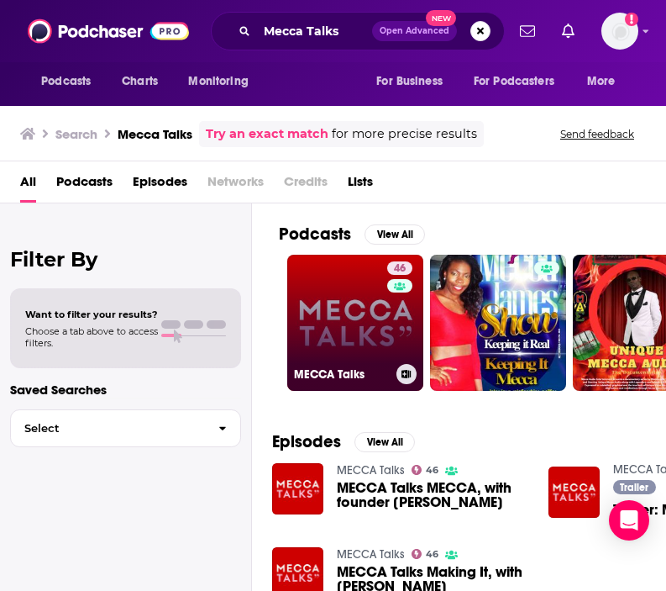
click at [339, 322] on link "46 MECCA Talks" at bounding box center [355, 323] width 136 height 136
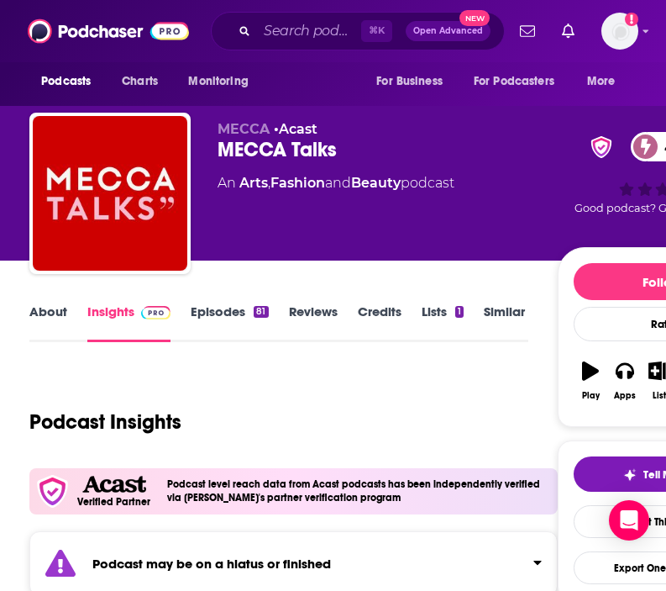
click at [223, 313] on link "Episodes 81" at bounding box center [229, 322] width 77 height 39
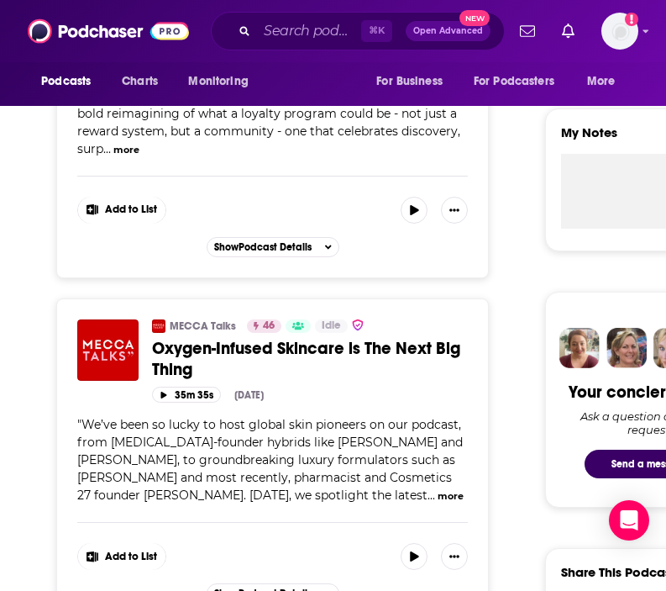
scroll to position [570, 0]
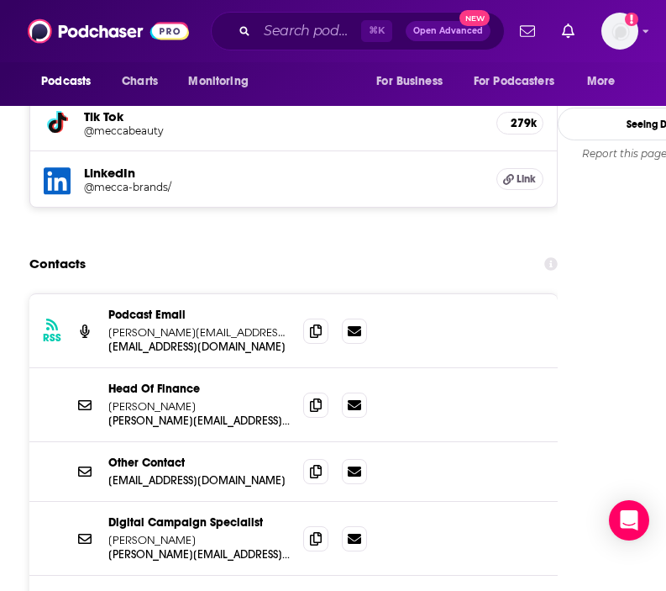
scroll to position [1969, 0]
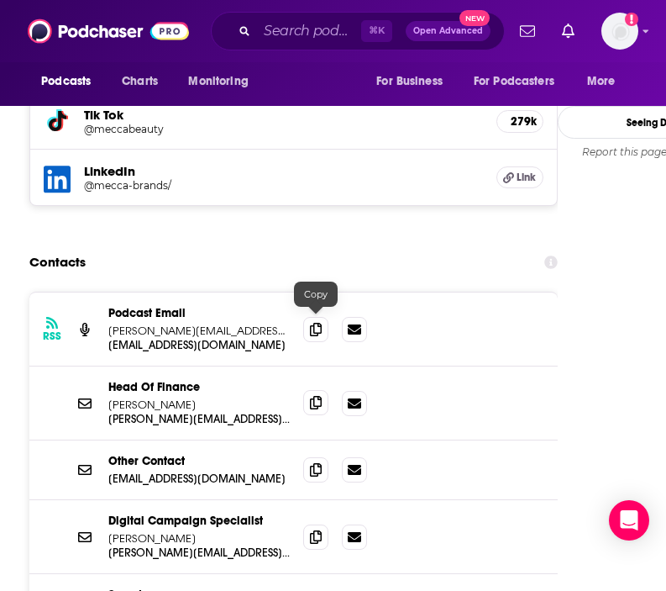
click at [316, 396] on icon at bounding box center [316, 402] width 12 height 13
click at [211, 323] on p "kerri.gordon@mecca.com.au" at bounding box center [198, 330] width 181 height 14
click at [210, 323] on p "kerri.gordon@mecca.com.au" at bounding box center [198, 330] width 181 height 14
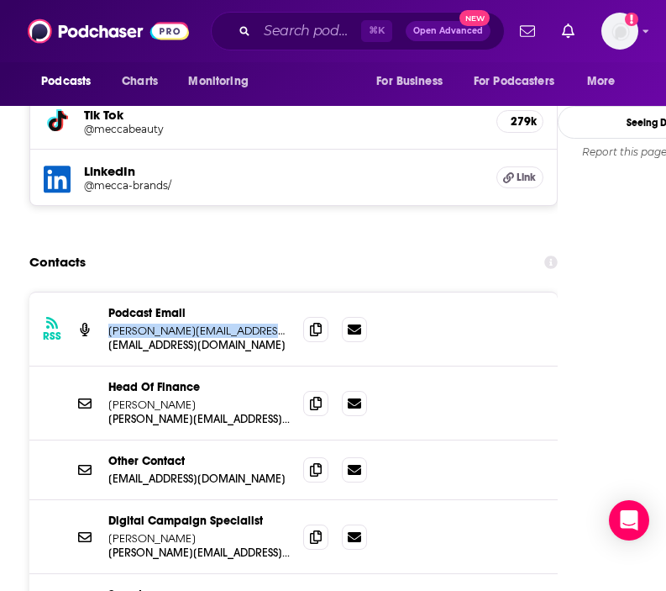
click at [210, 323] on p "kerri.gordon@mecca.com.au" at bounding box center [198, 330] width 181 height 14
copy div "kerri.gordon@mecca.com.au info+19f53aac-47e8-4800-bb6f-f19dd6182097@mg-eu.acast…"
click at [302, 33] on input "Search podcasts, credits, & more..." at bounding box center [309, 31] width 104 height 27
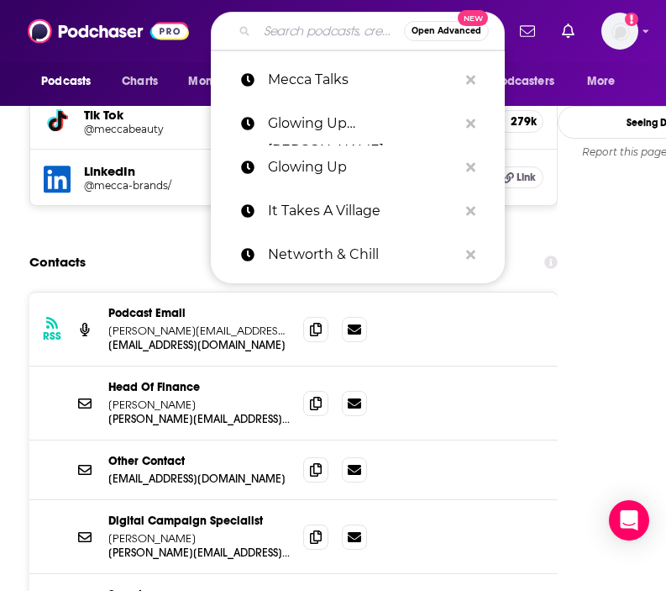
paste input "Makers Mindset"
type input "Makers Mindset"
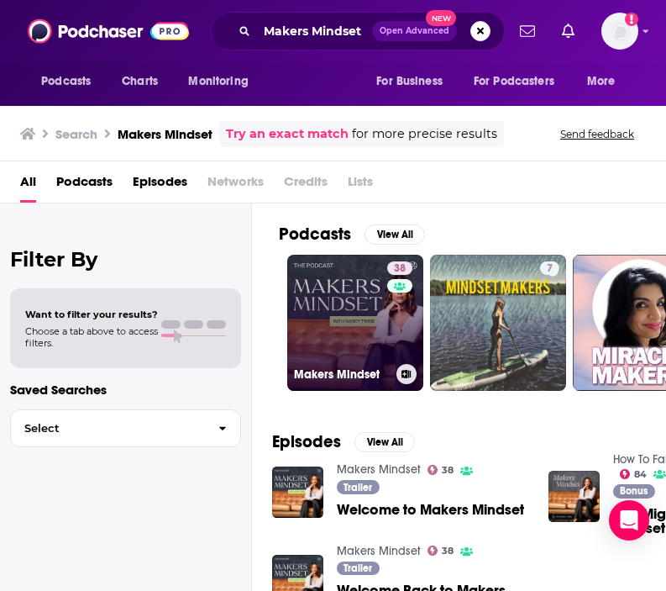
click at [351, 314] on link "38 Makers Mindset" at bounding box center [355, 323] width 136 height 136
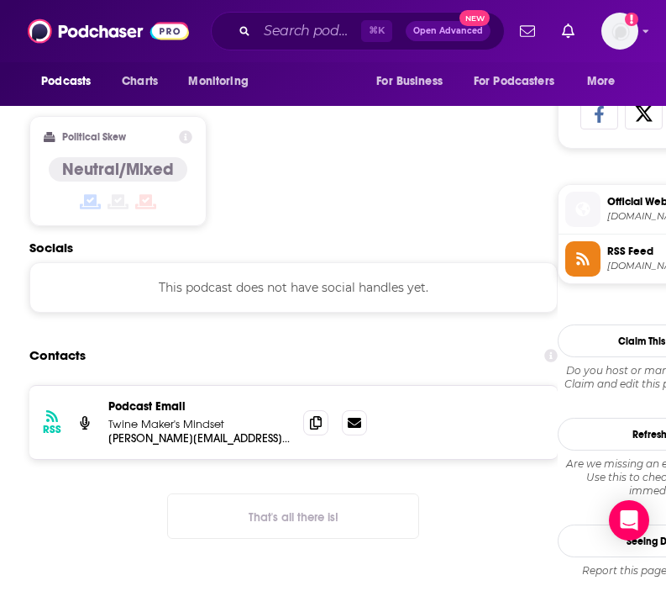
scroll to position [1097, 0]
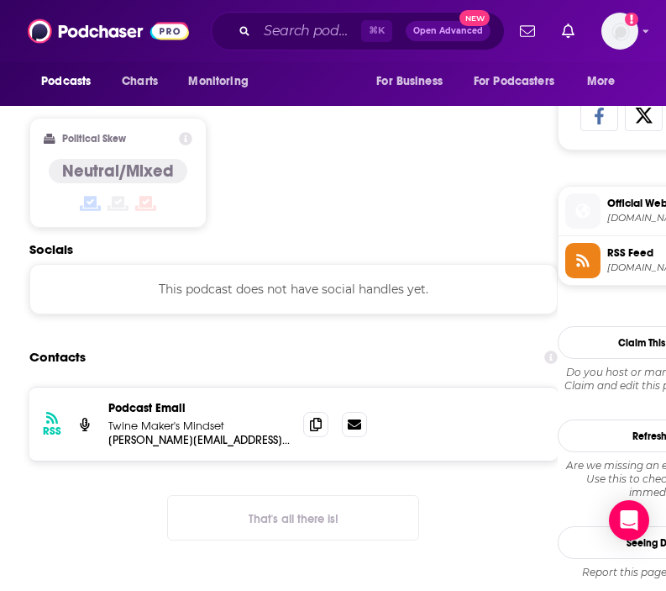
click at [329, 429] on div at bounding box center [335, 424] width 64 height 25
click at [312, 422] on icon at bounding box center [316, 423] width 12 height 13
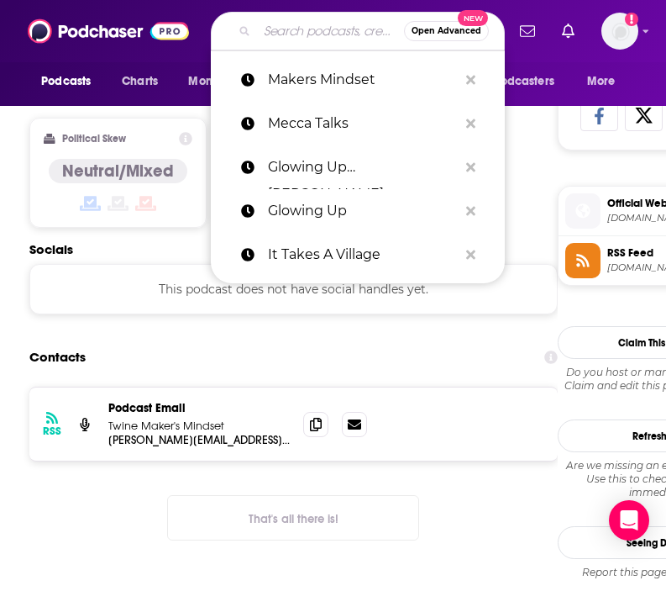
click at [292, 34] on input "Search podcasts, credits, & more..." at bounding box center [330, 31] width 147 height 27
paste input "The Everygirl Podcast"
type input "The Everygirl Podcast"
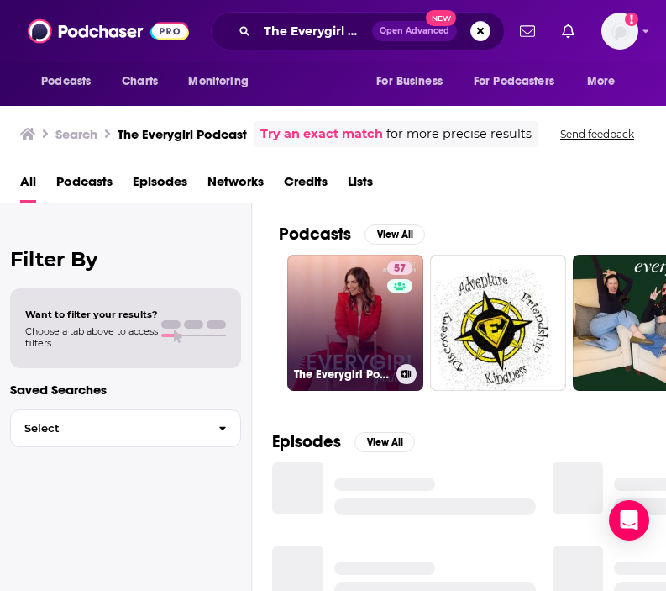
click at [354, 292] on link "57 The Everygirl Podcast" at bounding box center [355, 323] width 136 height 136
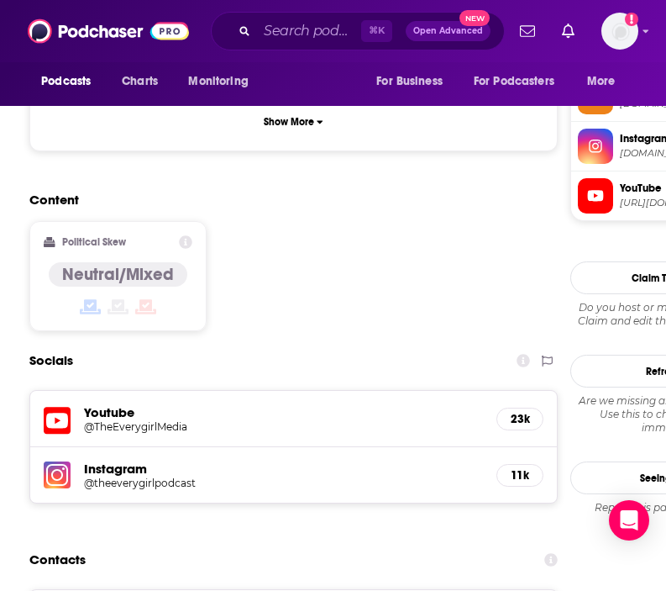
scroll to position [1419, 0]
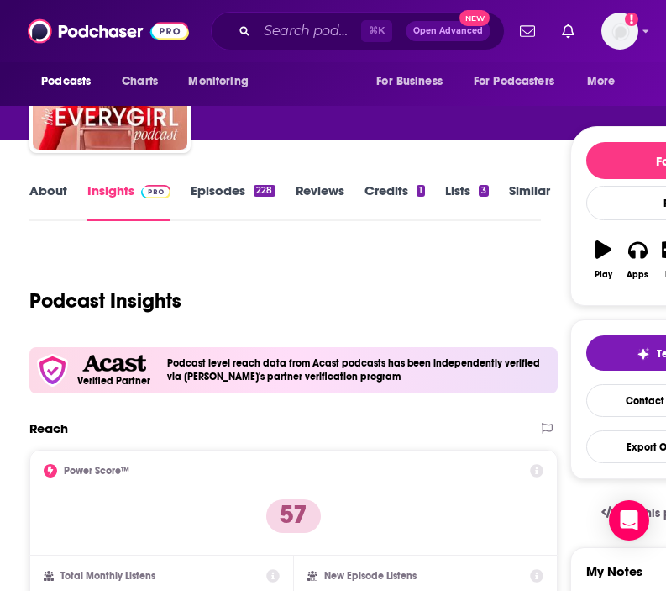
scroll to position [0, 0]
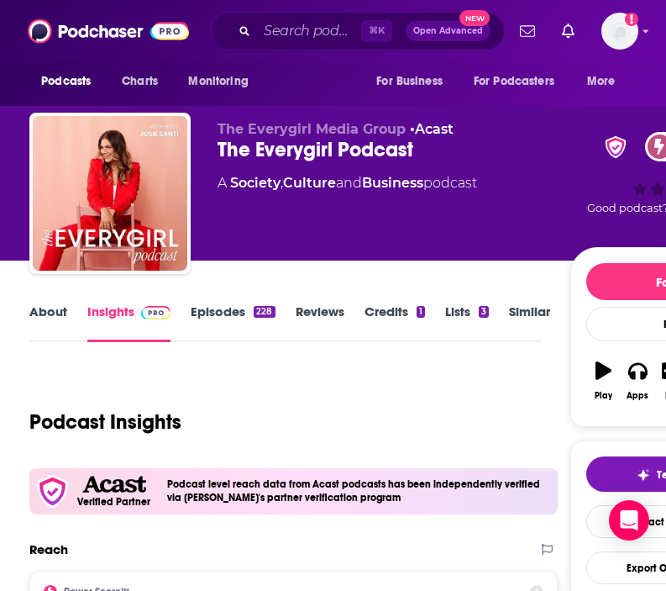
click at [48, 310] on link "About" at bounding box center [48, 322] width 38 height 39
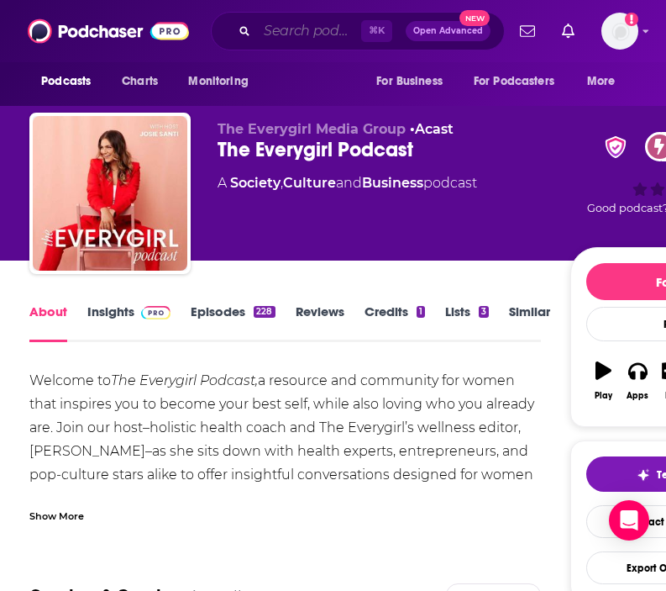
click at [300, 37] on input "Search podcasts, credits, & more..." at bounding box center [309, 31] width 104 height 27
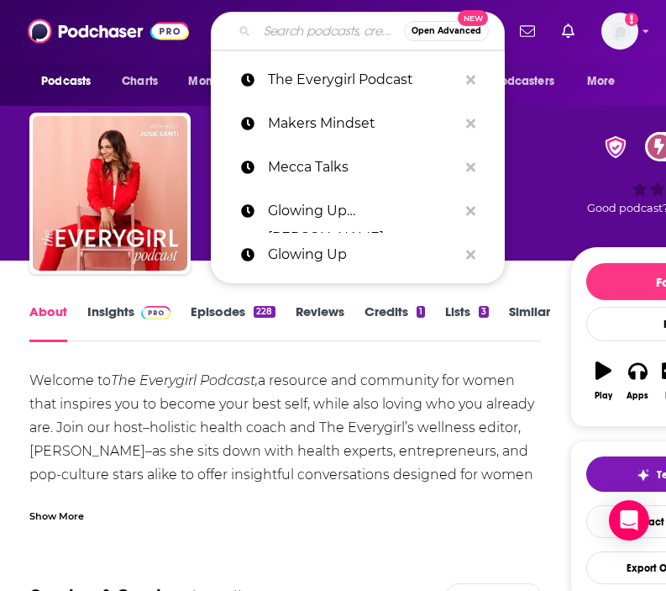
paste input "Glam & Grow"
type input "Glam & Grow"
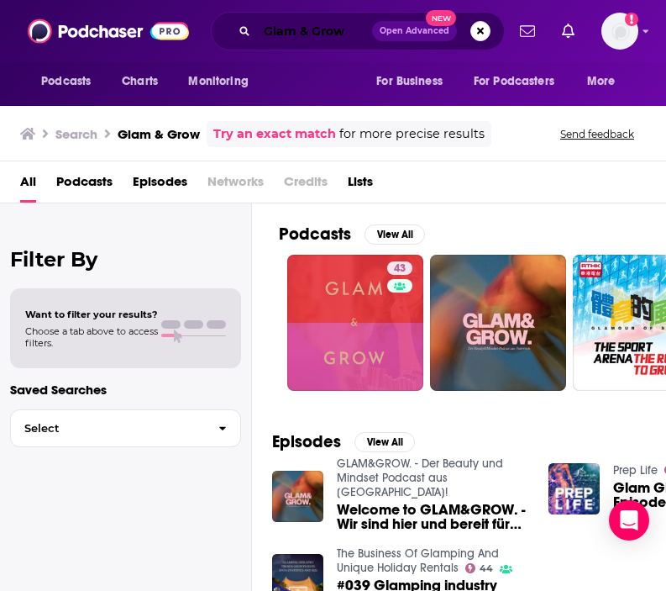
click at [284, 31] on input "Glam & Grow" at bounding box center [314, 31] width 115 height 27
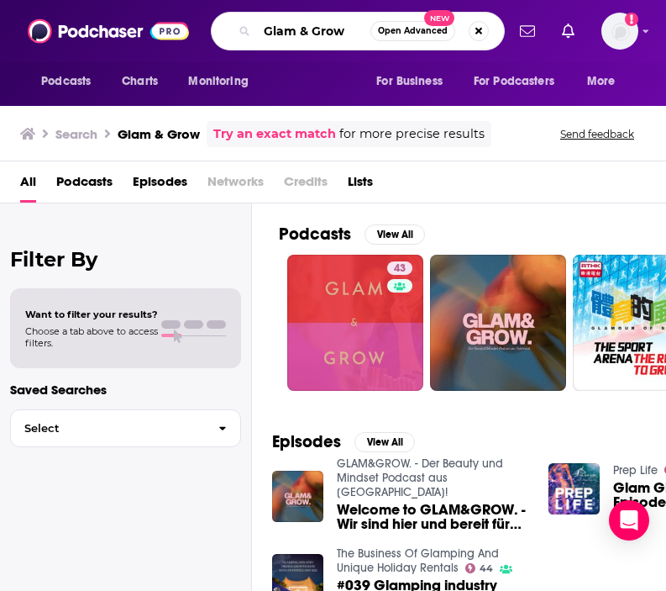
click at [284, 31] on input "Glam & Grow" at bounding box center [313, 31] width 113 height 27
paste input "Behind the Beauty"
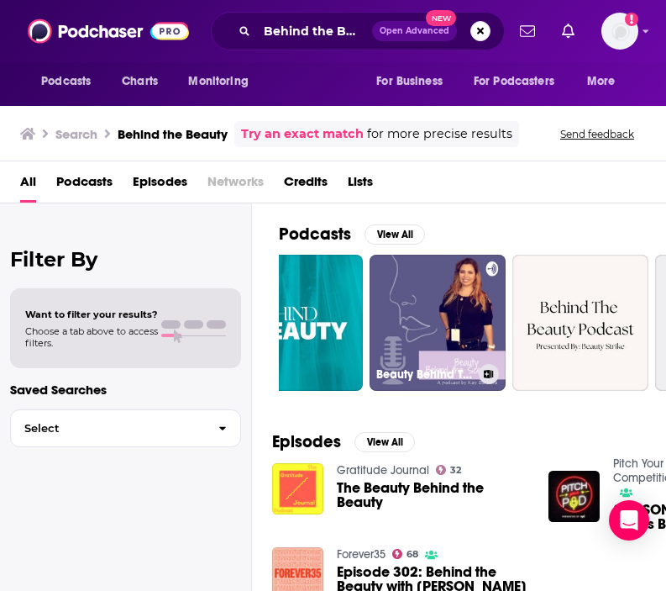
scroll to position [0, 644]
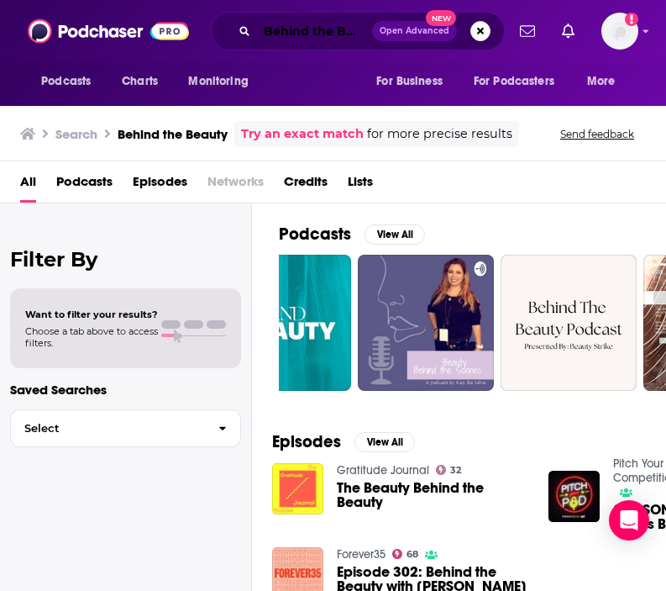
click at [288, 32] on input "Behind the Beauty" at bounding box center [314, 31] width 115 height 27
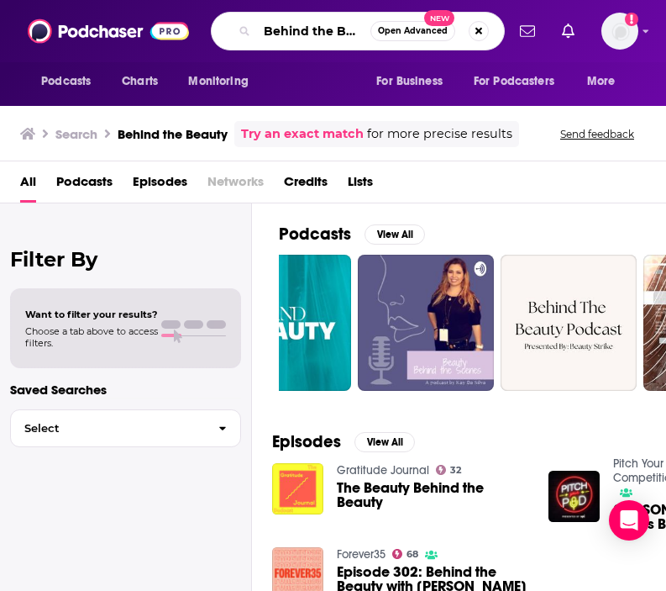
click at [288, 32] on input "Behind the Beauty" at bounding box center [313, 31] width 113 height 27
paste input "Opportunity Knocks"
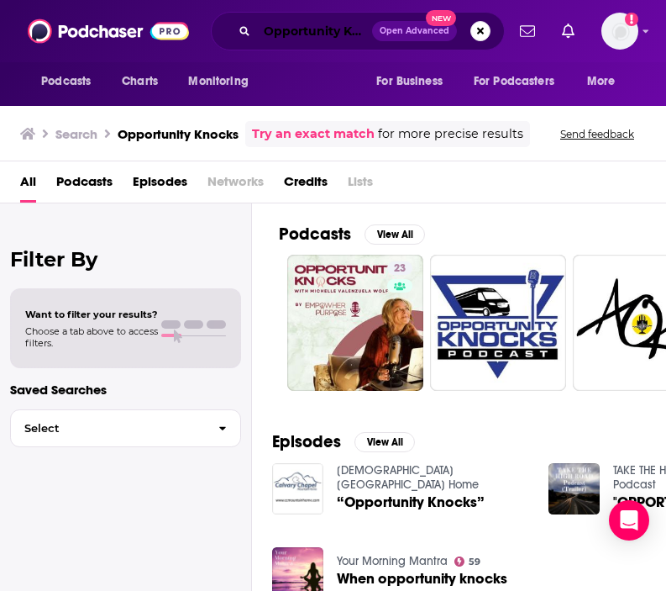
click at [271, 26] on input "Opportunity Knocks" at bounding box center [314, 31] width 115 height 27
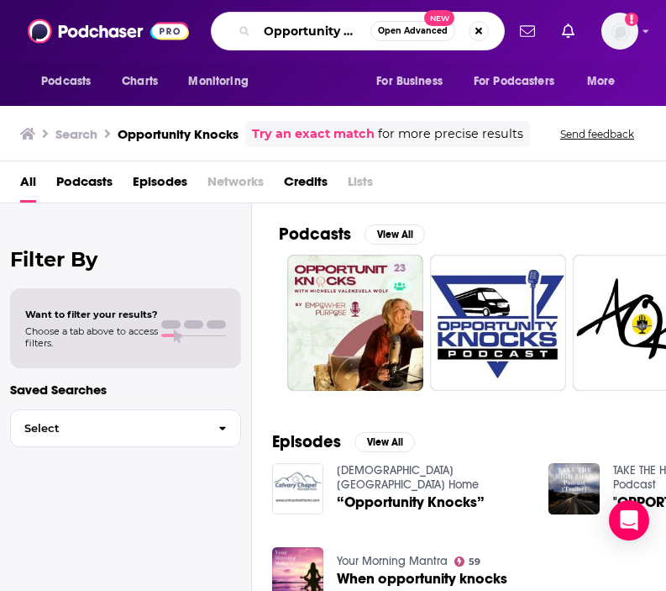
click at [271, 26] on input "Opportunity Knocks" at bounding box center [313, 31] width 113 height 27
paste input "The Smarter Podcast"
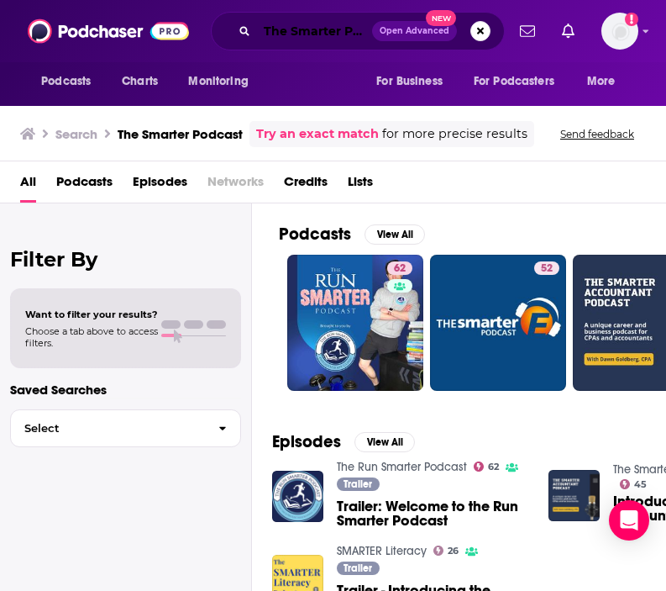
click at [290, 40] on input "The Smarter Podcast" at bounding box center [314, 31] width 115 height 27
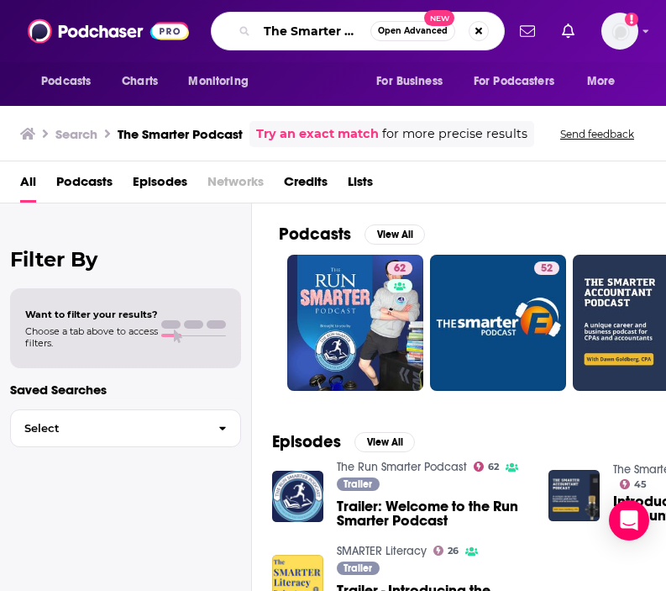
click at [290, 40] on input "The Smarter Podcast" at bounding box center [313, 31] width 113 height 27
paste input "Most Likely To"
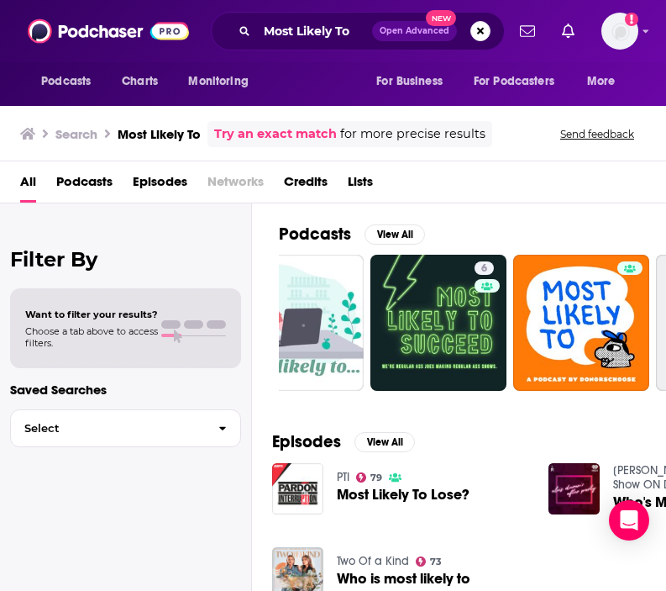
scroll to position [0, 204]
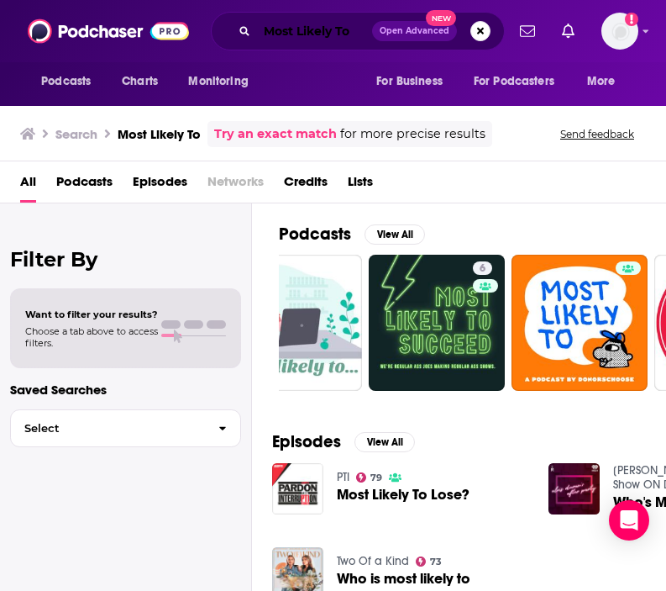
click at [268, 27] on input "Most Likely To" at bounding box center [314, 31] width 115 height 27
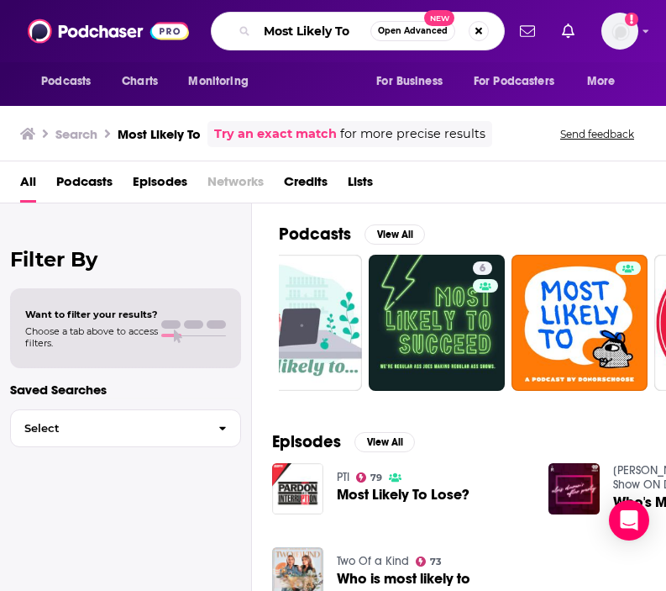
click at [268, 27] on input "Most Likely To" at bounding box center [313, 31] width 113 height 27
paste input "The Make Down"
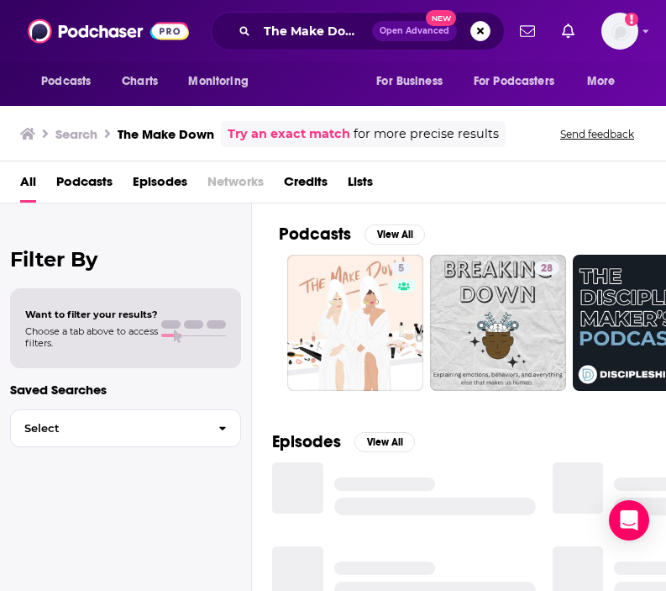
click at [419, 400] on div "Podcasts View All 5 28 54 64 46 74 + 2m" at bounding box center [472, 307] width 387 height 208
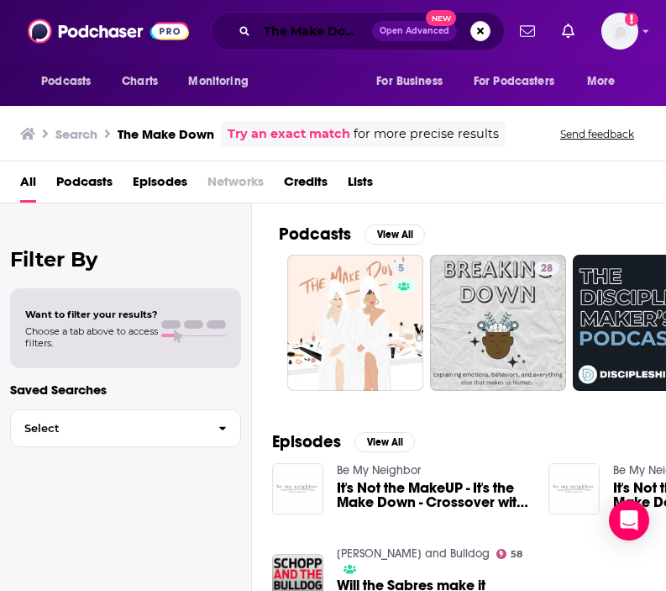
click at [318, 33] on input "The Make Down" at bounding box center [314, 31] width 115 height 27
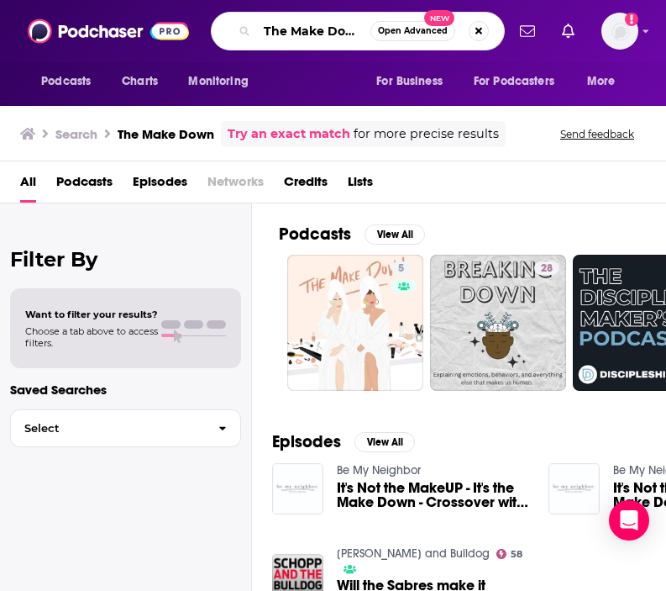
click at [318, 33] on input "The Make Down" at bounding box center [313, 31] width 113 height 27
paste input "Hitting Pa"
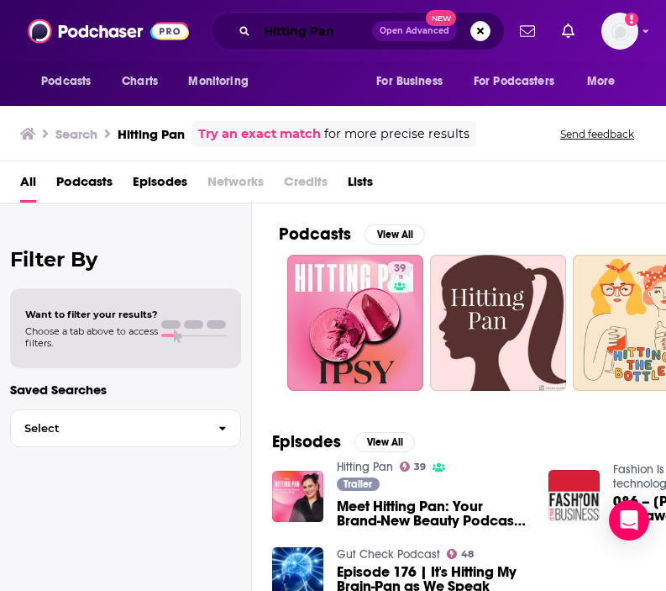
click at [310, 30] on input "Hitting Pan" at bounding box center [314, 31] width 115 height 27
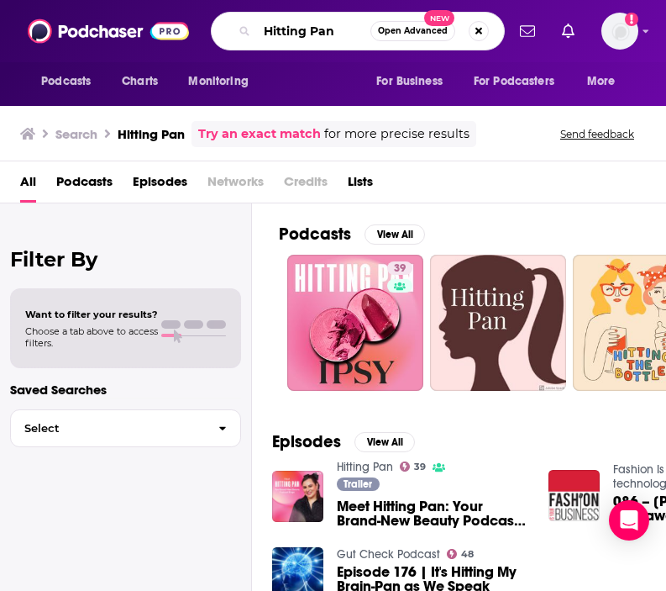
click at [310, 30] on input "Hitting Pan" at bounding box center [313, 31] width 113 height 27
paste input "Beauty Matter"
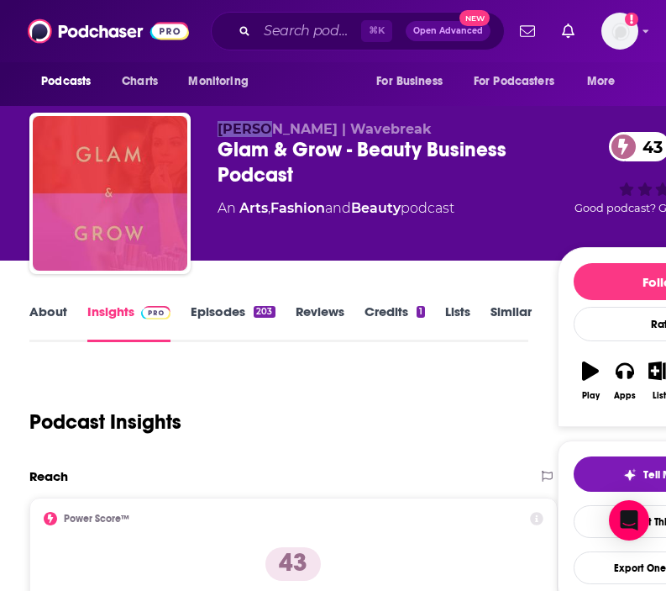
drag, startPoint x: 211, startPoint y: 129, endPoint x: 261, endPoint y: 134, distance: 50.7
click at [261, 134] on div "Takara Sewitt | Wavebreak Glam & Grow - Beauty Business Podcast 43 An Arts , Fa…" at bounding box center [398, 197] width 739 height 168
copy span "Takara"
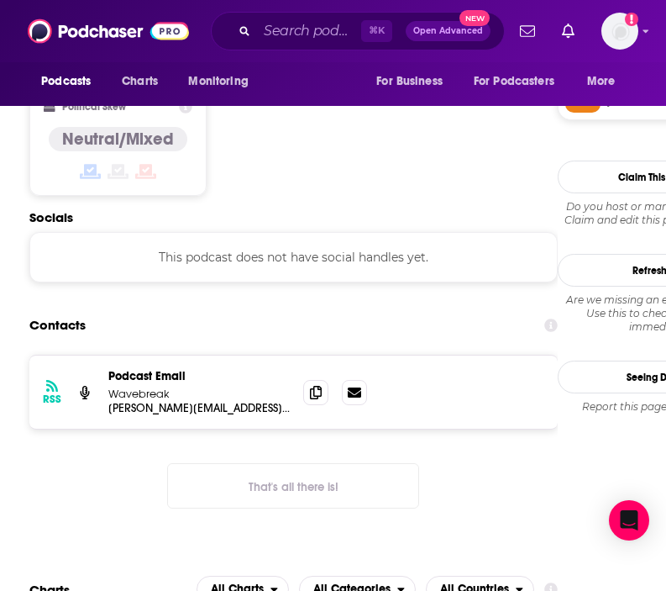
scroll to position [1421, 0]
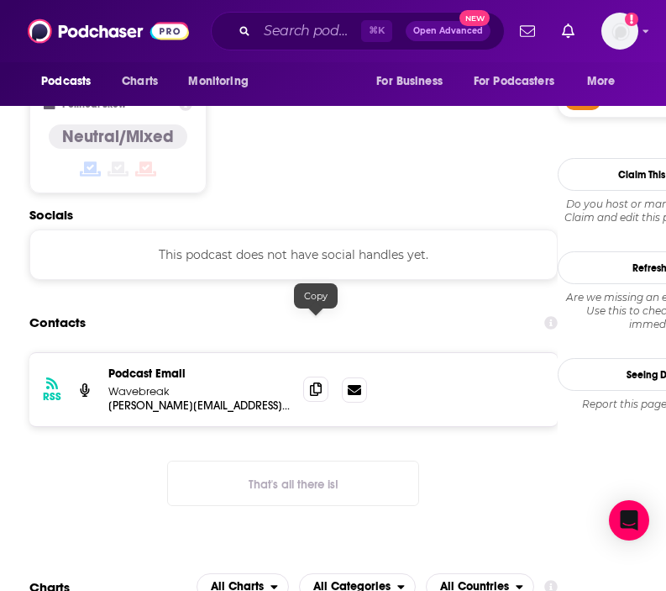
click at [317, 376] on span at bounding box center [315, 388] width 25 height 25
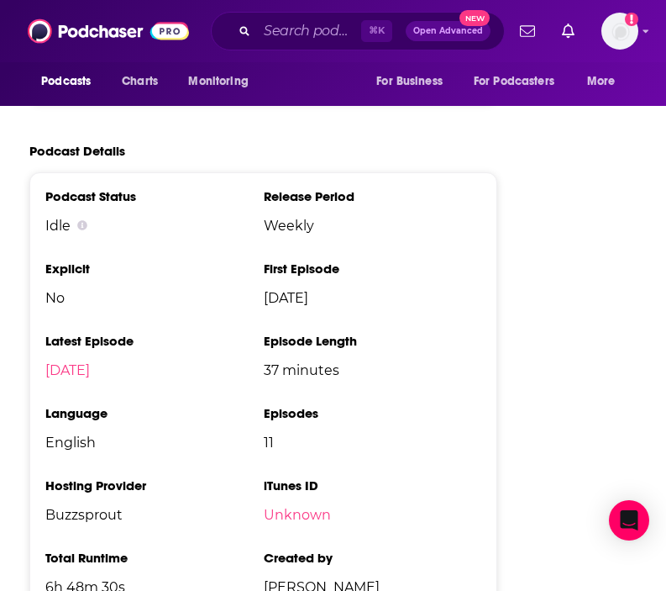
scroll to position [1937, 0]
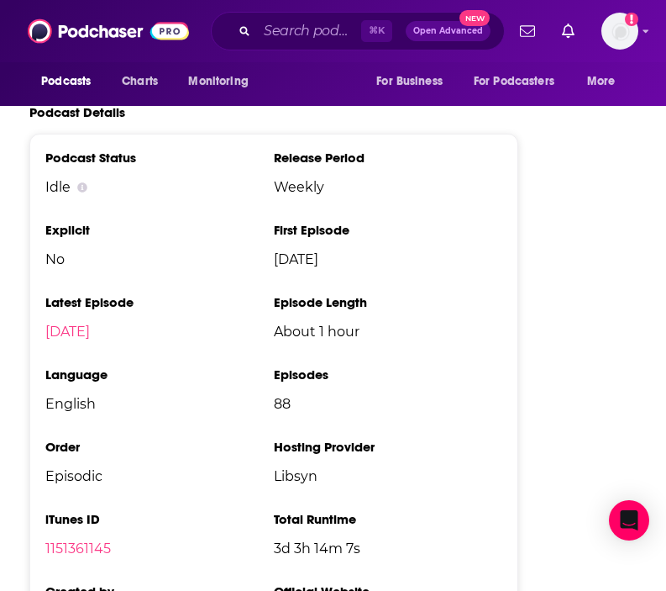
scroll to position [2557, 0]
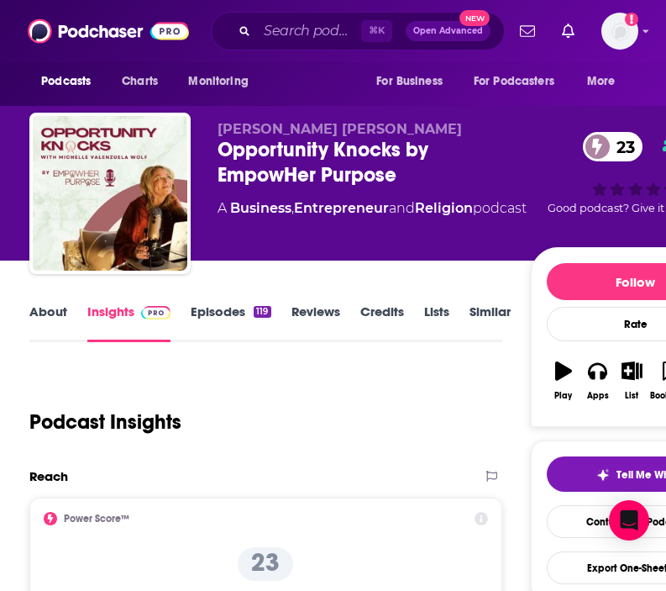
click at [213, 125] on div "[PERSON_NAME] [PERSON_NAME] Opportunity Knocks by EmpowHer Purpose 23 A Busines…" at bounding box center [384, 197] width 711 height 168
drag, startPoint x: 213, startPoint y: 125, endPoint x: 270, endPoint y: 126, distance: 57.1
click at [270, 126] on div "[PERSON_NAME] [PERSON_NAME] Opportunity Knocks by EmpowHer Purpose 23 A Busines…" at bounding box center [384, 197] width 711 height 168
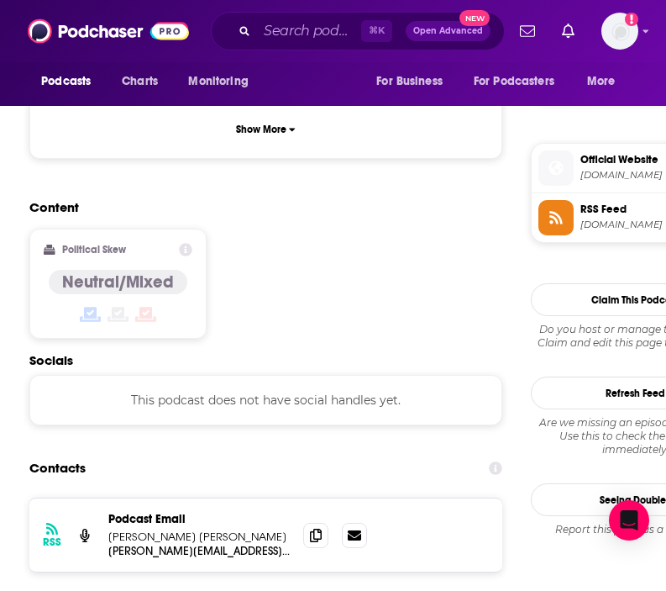
scroll to position [1323, 0]
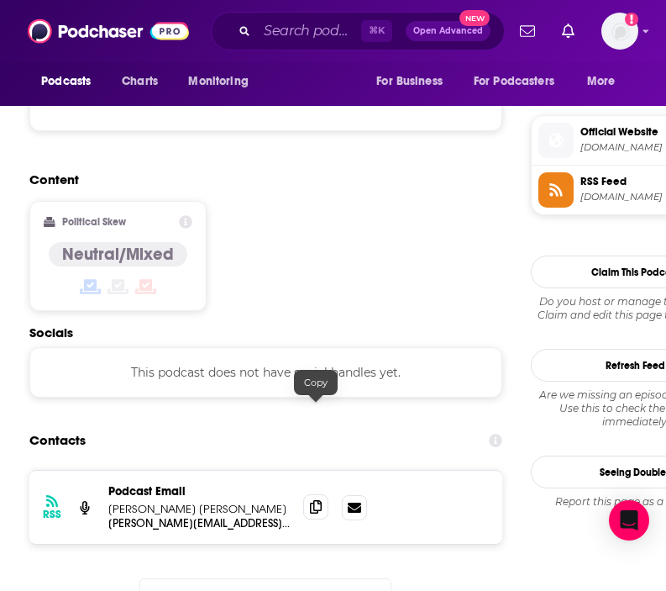
click at [318, 500] on icon at bounding box center [316, 506] width 12 height 13
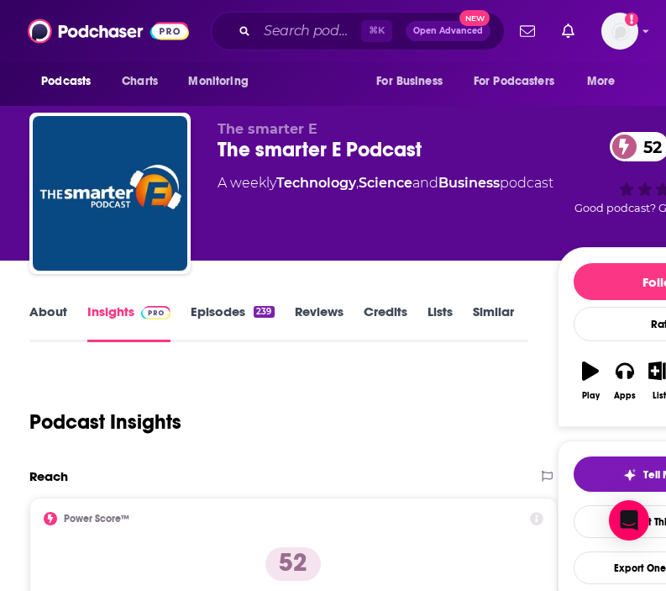
click at [48, 313] on link "About" at bounding box center [48, 322] width 38 height 39
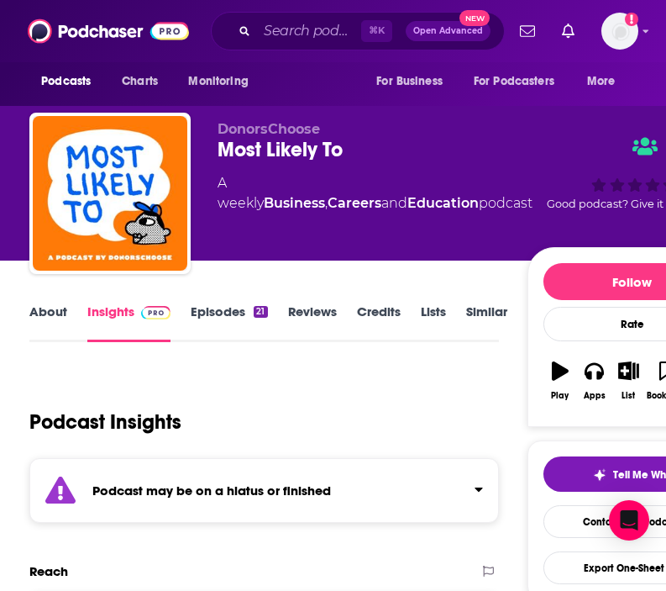
click at [49, 316] on link "About" at bounding box center [48, 322] width 38 height 39
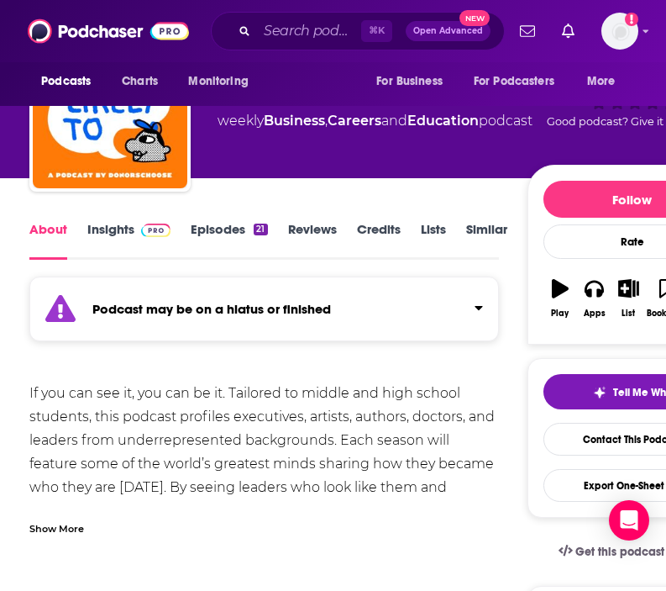
scroll to position [83, 0]
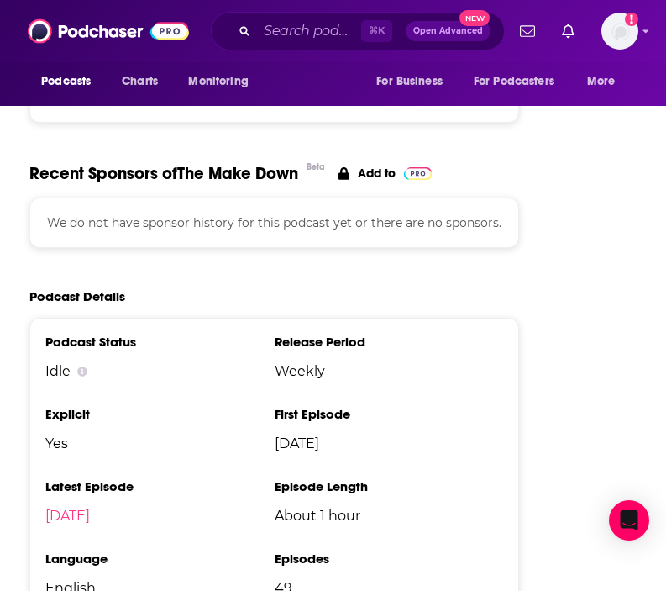
scroll to position [2134, 0]
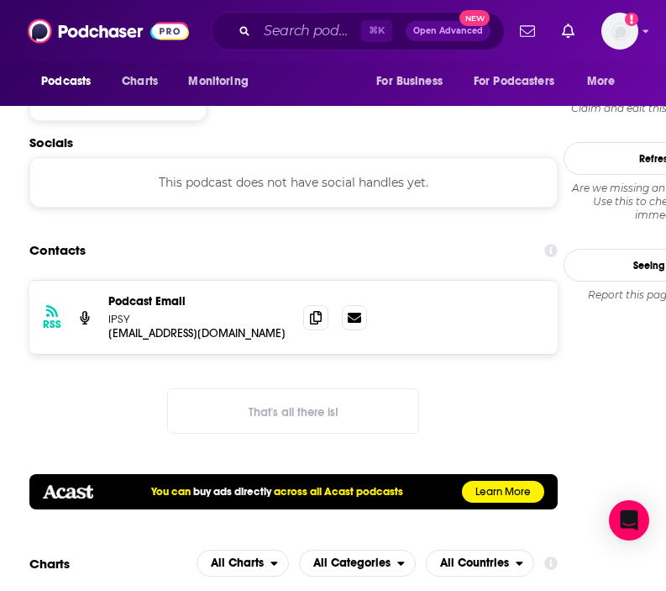
scroll to position [1526, 0]
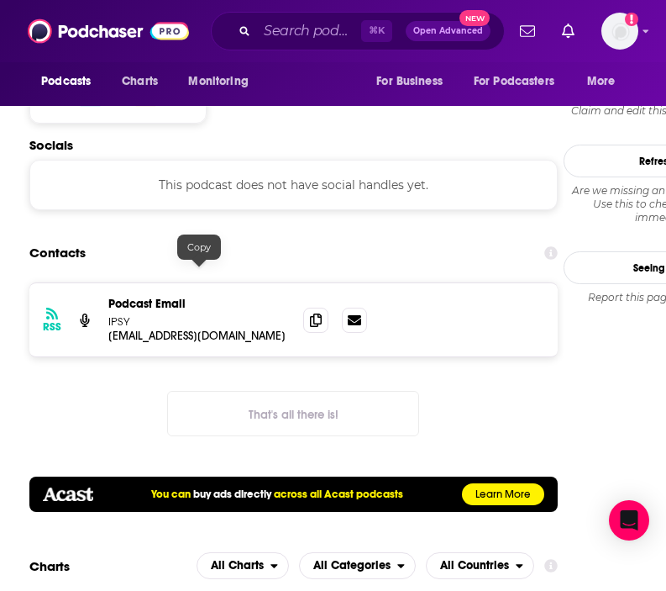
click at [260, 329] on p "info+6621aa59c259330012b623f2@mg-eu.acast.com" at bounding box center [198, 336] width 181 height 14
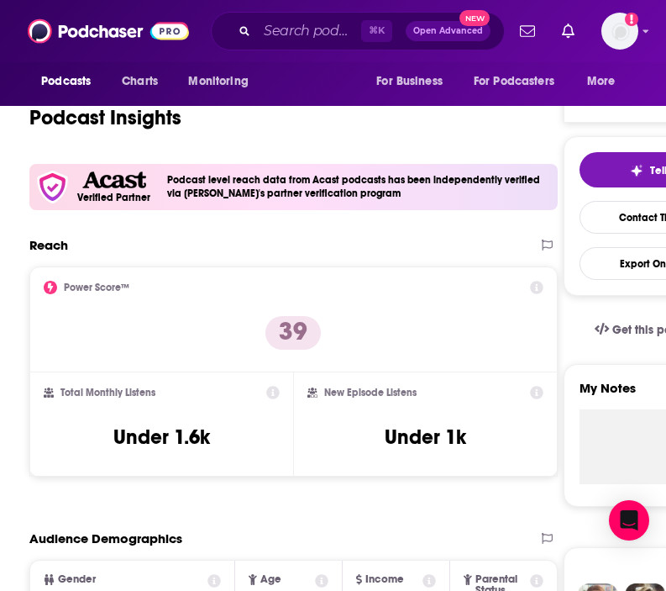
scroll to position [0, 0]
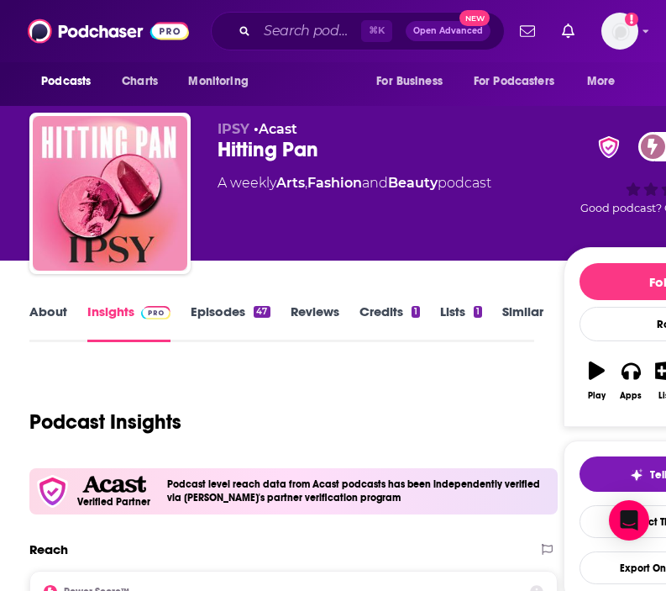
click at [48, 318] on link "About" at bounding box center [48, 322] width 38 height 39
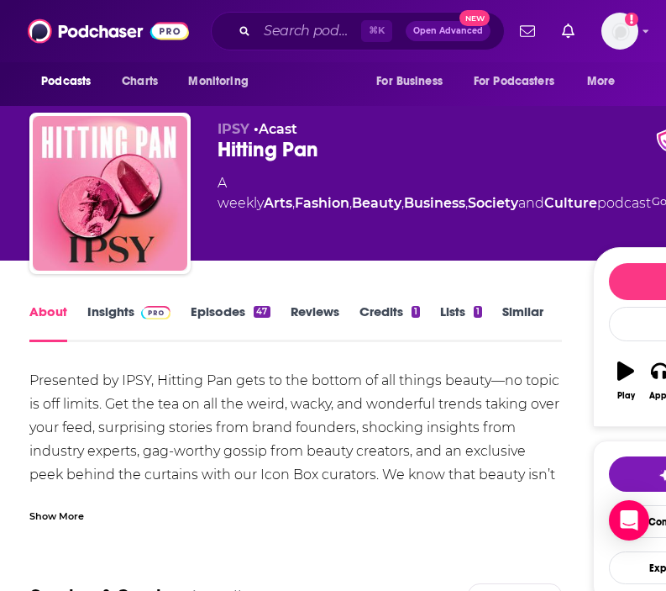
scroll to position [5, 0]
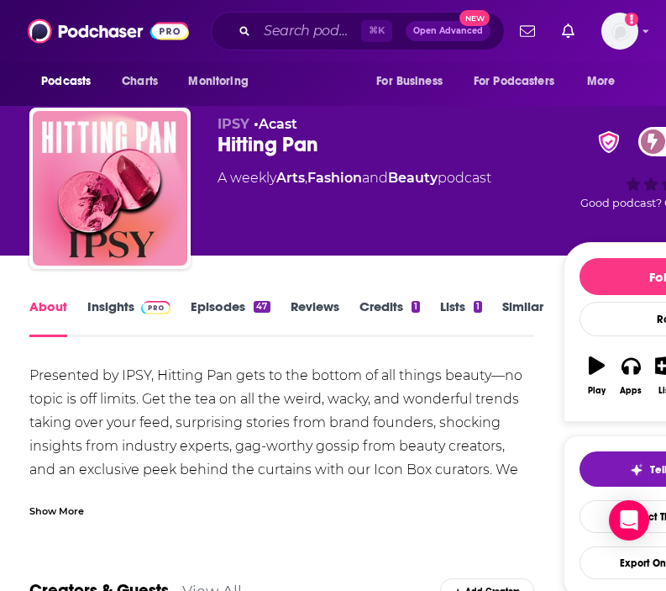
click at [73, 503] on div "Show More" at bounding box center [56, 510] width 55 height 16
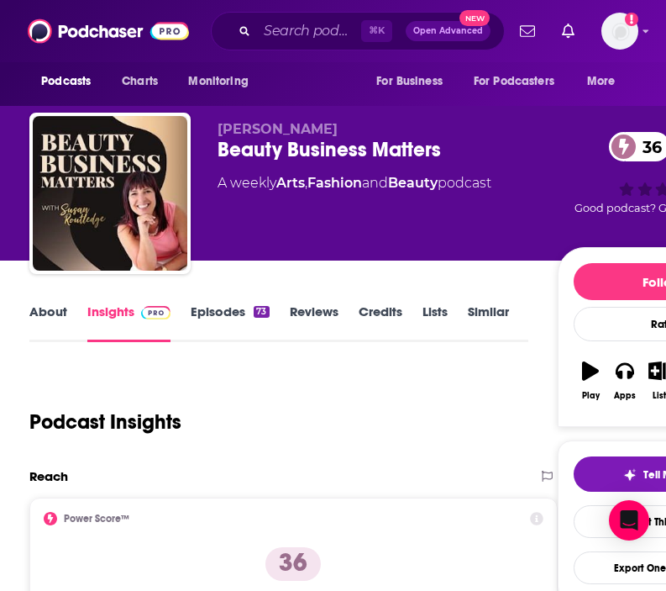
click at [329, 233] on div "[PERSON_NAME] Beauty Business Matters 36 A weekly Arts , Fashion and Beauty pod…" at bounding box center [388, 188] width 340 height 134
click at [50, 313] on link "About" at bounding box center [48, 322] width 38 height 39
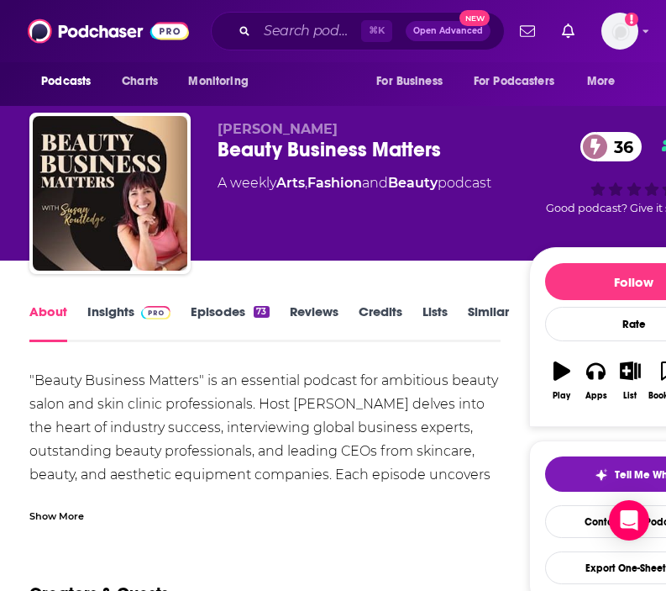
click at [34, 513] on div "Show More" at bounding box center [56, 515] width 55 height 16
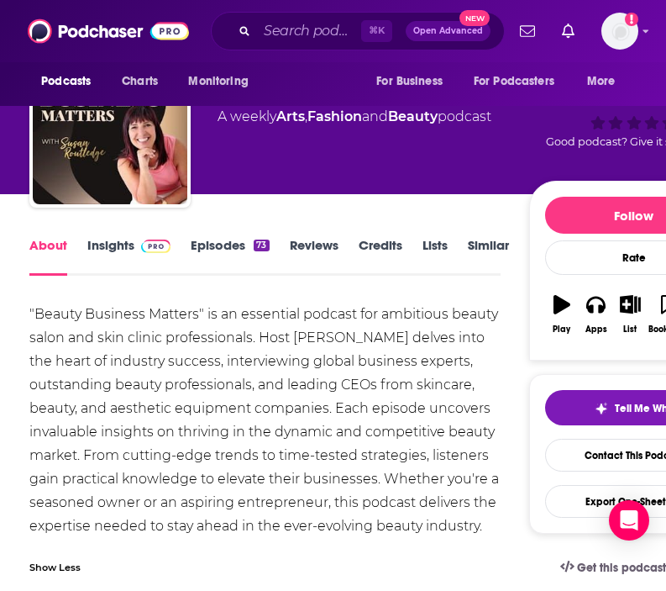
scroll to position [69, 0]
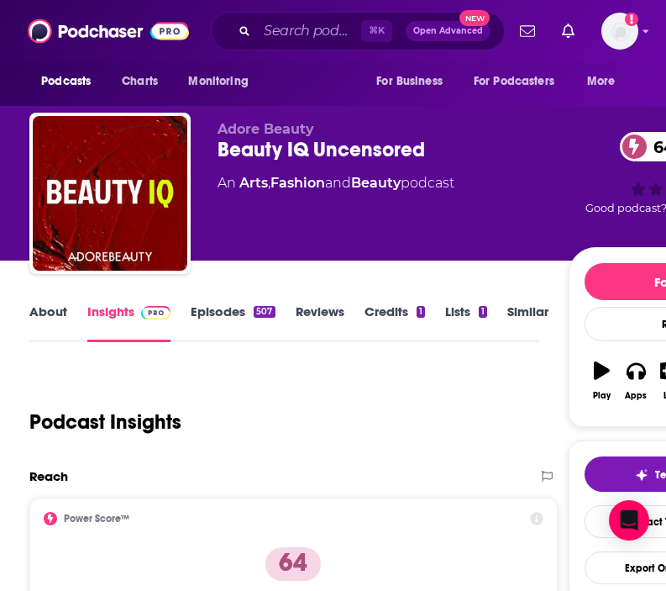
click at [54, 316] on link "About" at bounding box center [48, 322] width 38 height 39
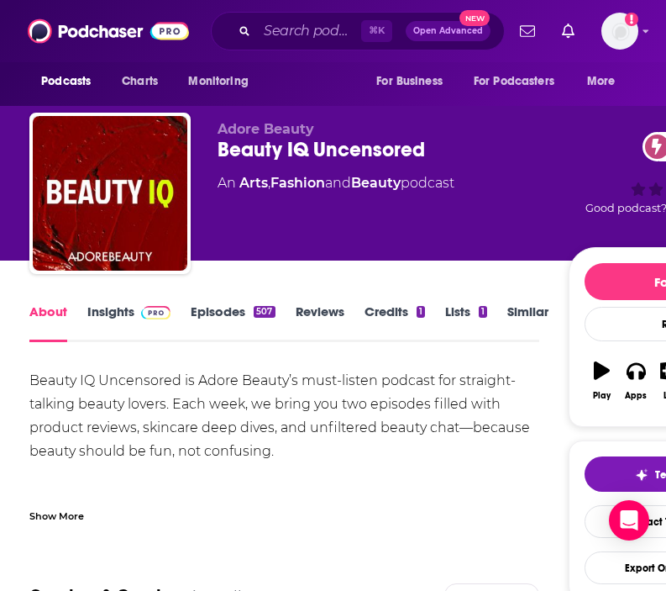
click at [113, 303] on link "Insights" at bounding box center [128, 322] width 83 height 39
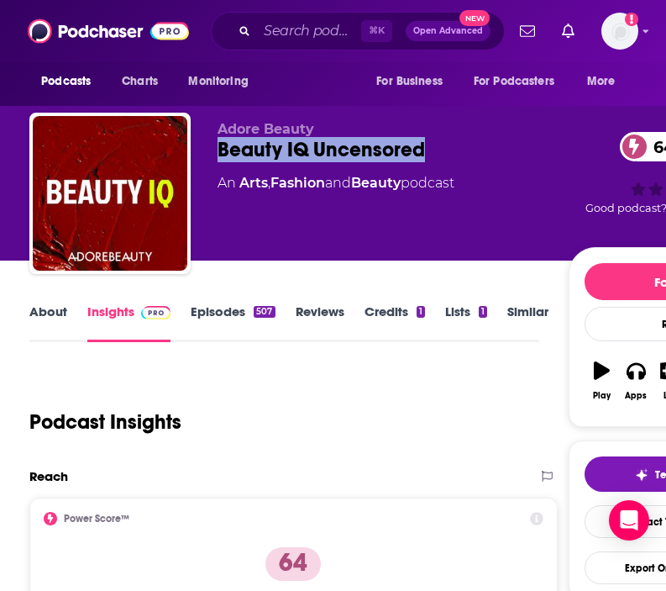
drag, startPoint x: 216, startPoint y: 149, endPoint x: 495, endPoint y: 153, distance: 279.0
click at [495, 153] on div "Adore Beauty Beauty IQ Uncensored 64 An Arts , Fashion and Beauty podcast 64 Go…" at bounding box center [403, 197] width 749 height 168
copy h2 "Beauty IQ Uncensored"
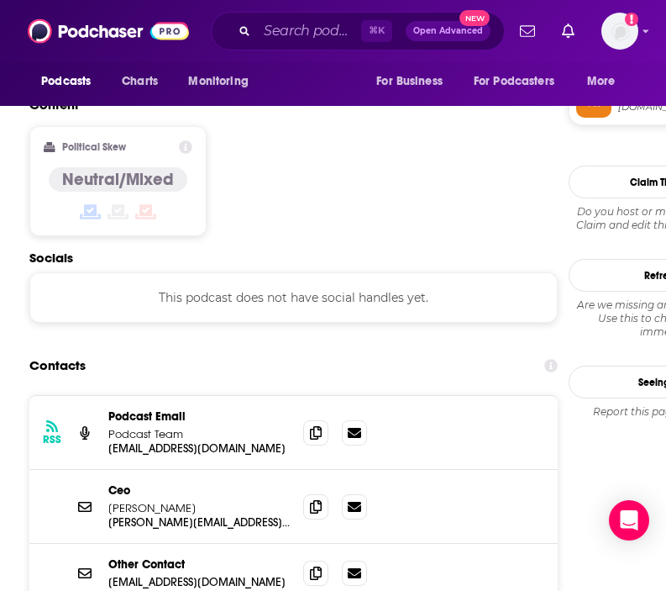
scroll to position [1408, 0]
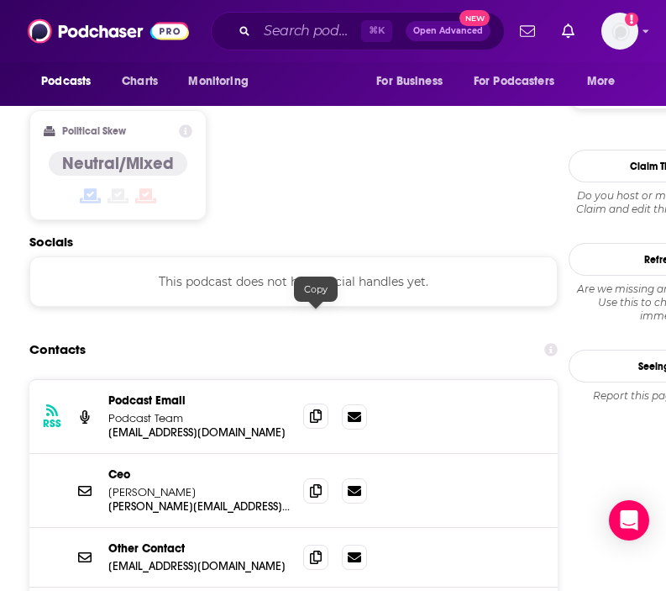
click at [319, 409] on icon at bounding box center [316, 415] width 12 height 13
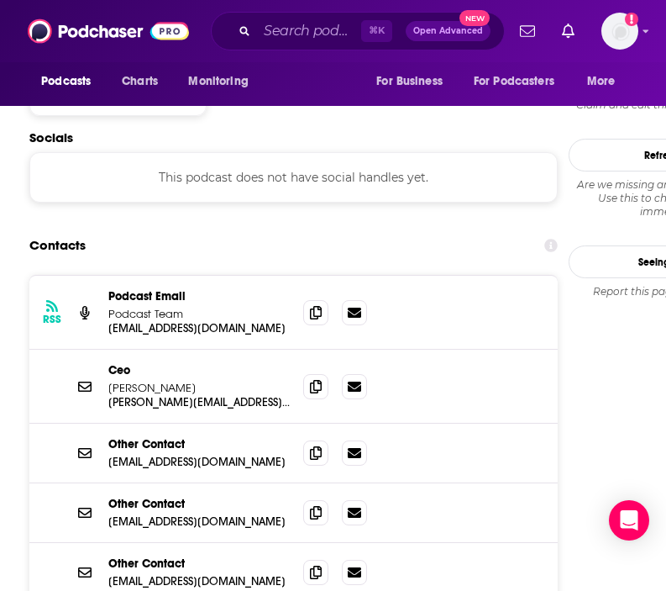
scroll to position [1527, 0]
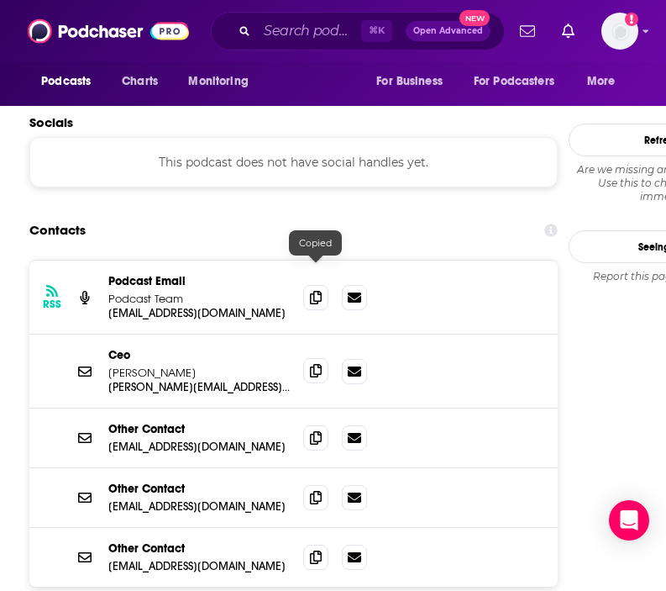
click at [318, 364] on icon at bounding box center [316, 370] width 12 height 13
click at [322, 484] on span at bounding box center [315, 496] width 25 height 25
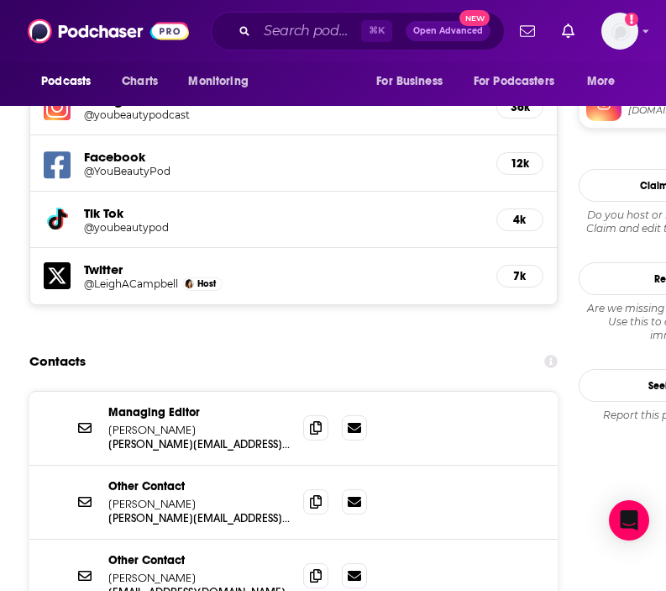
scroll to position [1556, 0]
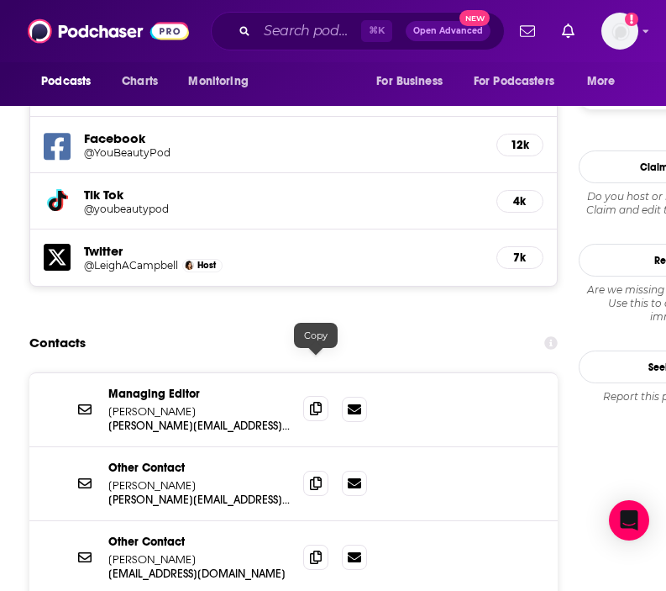
click at [322, 396] on span at bounding box center [315, 408] width 25 height 25
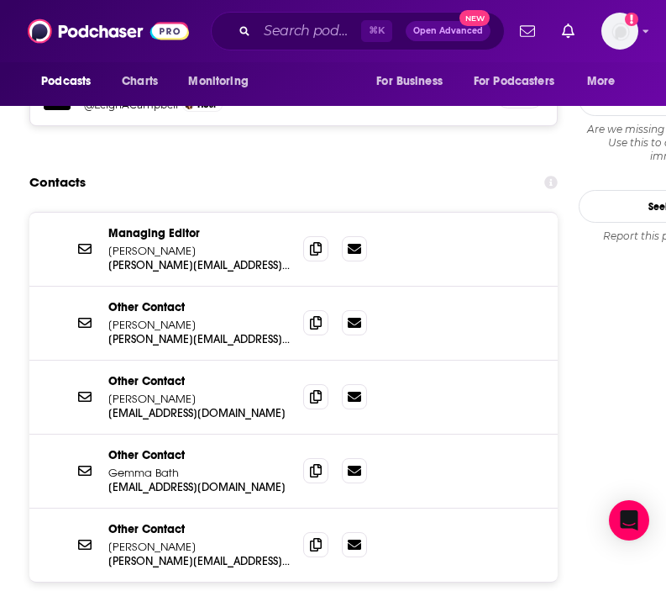
scroll to position [1724, 0]
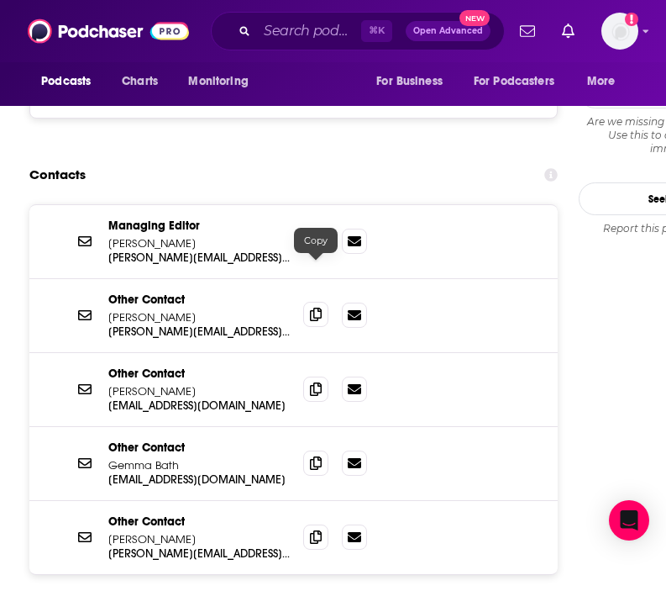
click at [322, 302] on span at bounding box center [315, 314] width 25 height 25
click at [323, 376] on span at bounding box center [315, 388] width 25 height 25
click at [313, 455] on icon at bounding box center [316, 461] width 12 height 13
click at [320, 529] on icon at bounding box center [316, 535] width 12 height 13
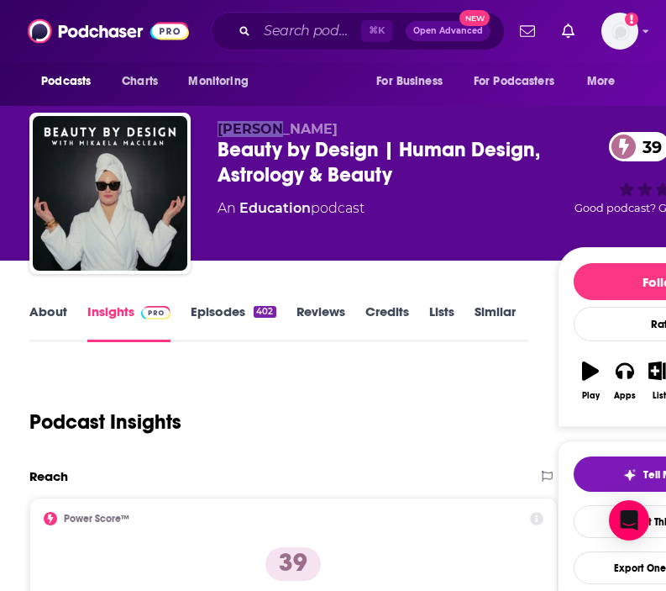
drag, startPoint x: 212, startPoint y: 126, endPoint x: 272, endPoint y: 126, distance: 60.5
click at [272, 126] on div "[PERSON_NAME] Beauty by Design | Human Design, Astrology & Beauty 39 An Educati…" at bounding box center [398, 197] width 739 height 168
copy span "[PERSON_NAME]"
click at [55, 302] on div "About Insights Episodes 402 Reviews Credits Lists Similar" at bounding box center [278, 321] width 498 height 41
click at [72, 302] on div "About Insights Episodes 402 Reviews Credits Lists Similar" at bounding box center [278, 321] width 498 height 41
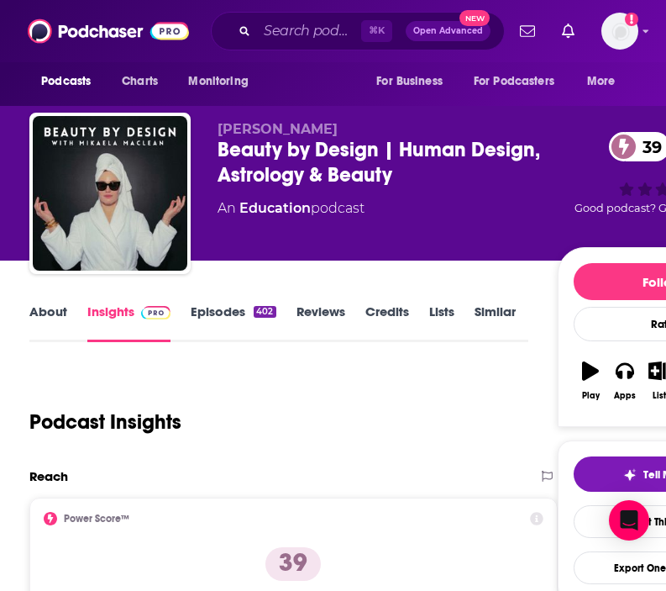
click at [55, 311] on link "About" at bounding box center [48, 322] width 38 height 39
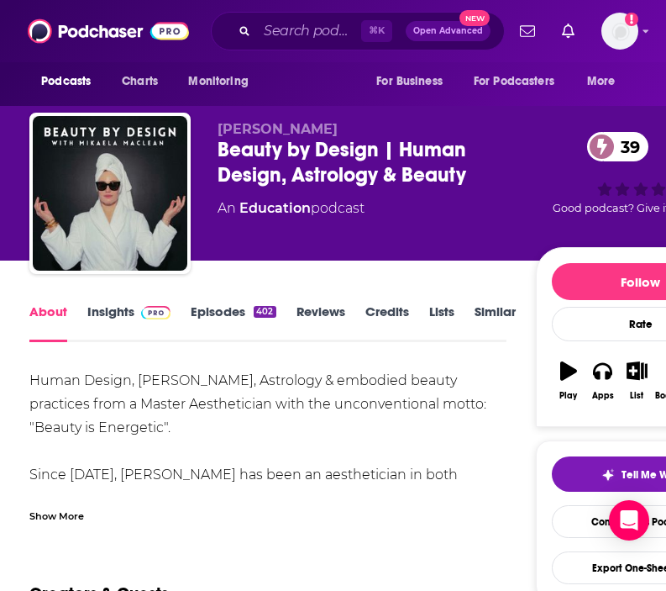
click at [55, 518] on div "Show More" at bounding box center [56, 515] width 55 height 16
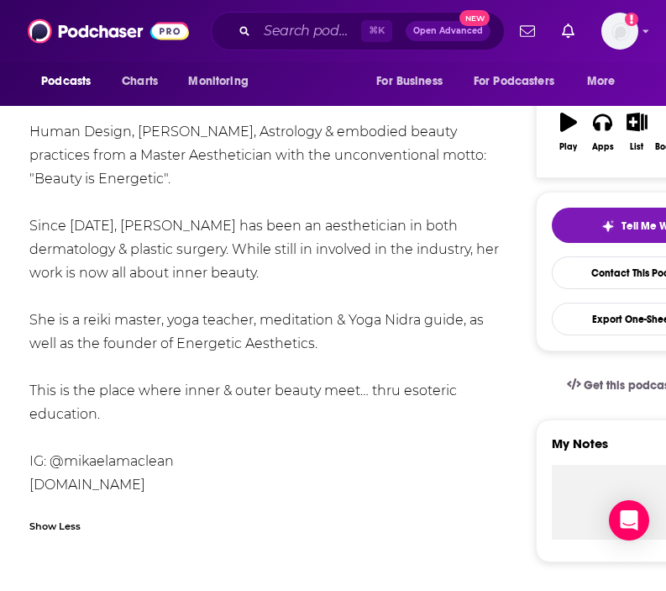
scroll to position [250, 0]
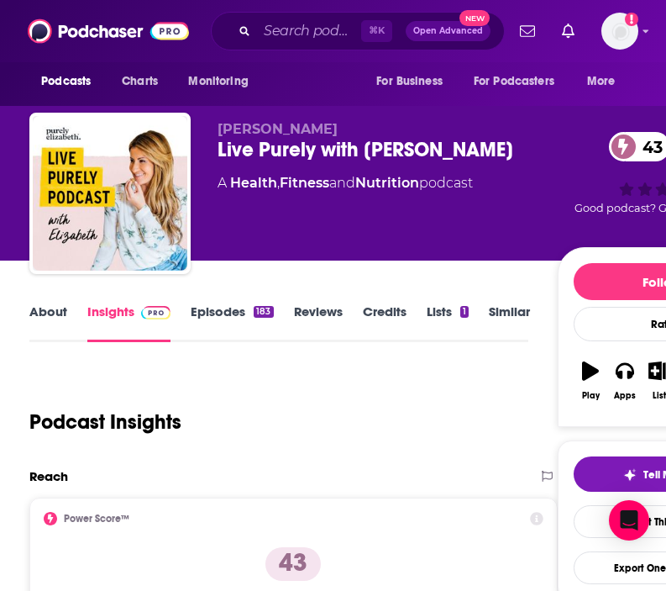
click at [39, 331] on link "About" at bounding box center [48, 322] width 38 height 39
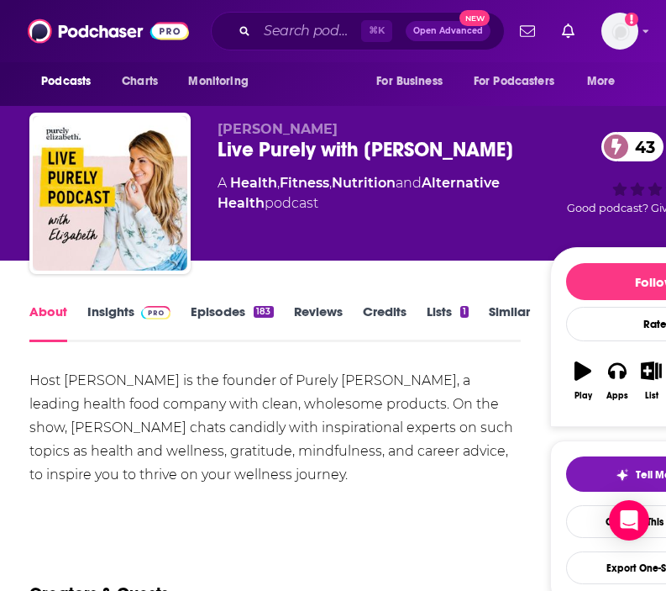
click at [107, 316] on link "Insights" at bounding box center [128, 322] width 83 height 39
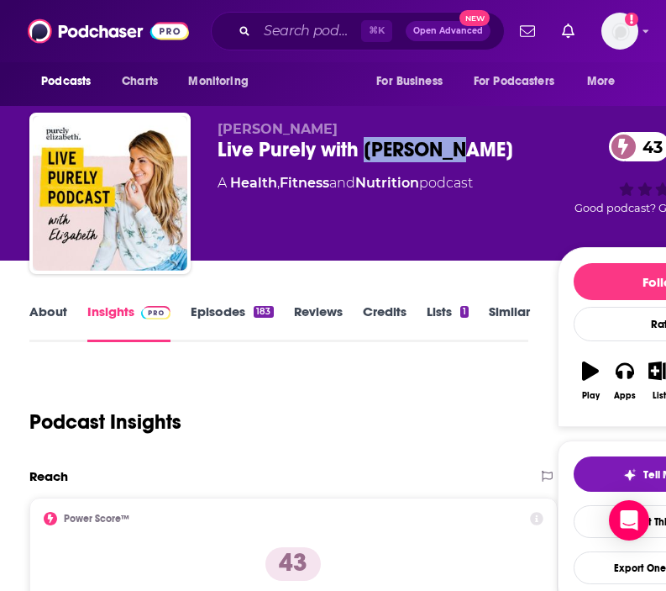
drag, startPoint x: 460, startPoint y: 158, endPoint x: 363, endPoint y: 159, distance: 97.5
click at [362, 159] on div "Live Purely with [PERSON_NAME] 43" at bounding box center [388, 149] width 340 height 25
copy h2 "[PERSON_NAME]"
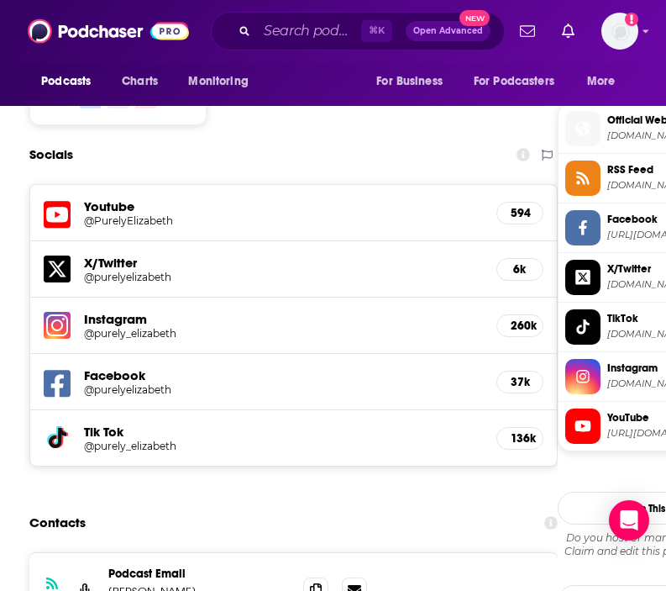
scroll to position [1473, 0]
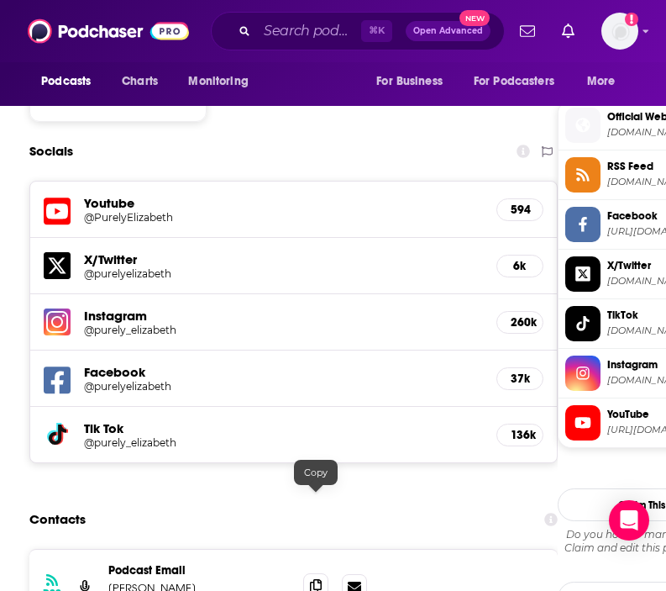
click at [317, 579] on icon at bounding box center [316, 585] width 12 height 13
